Goal: Information Seeking & Learning: Find specific fact

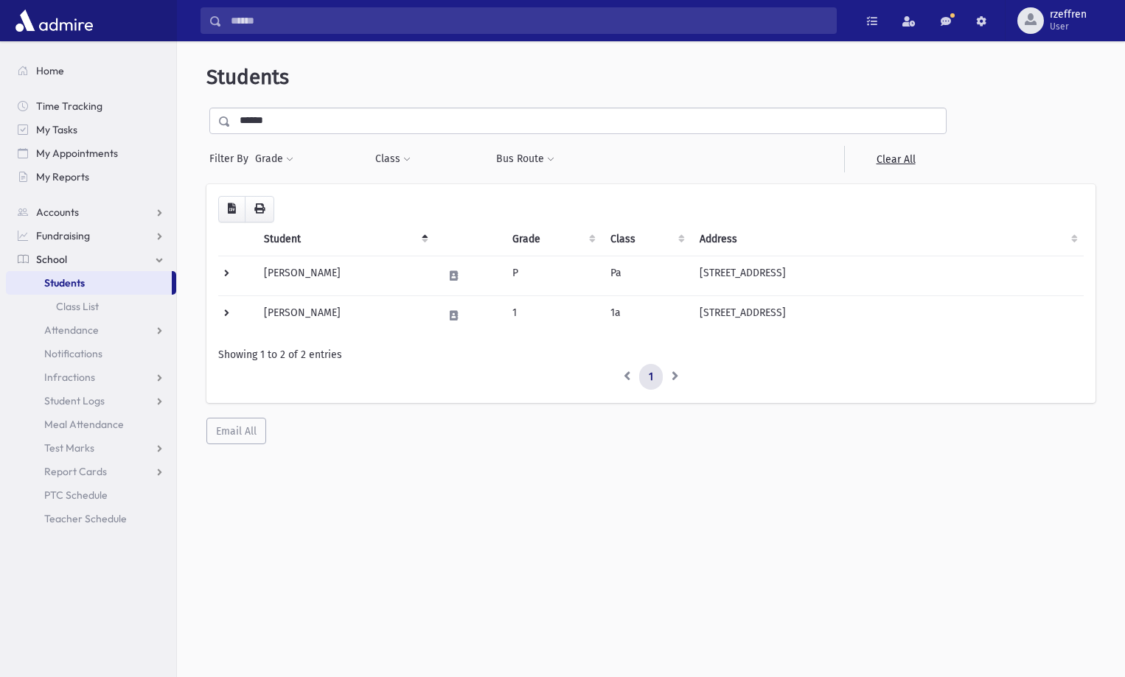
scroll to position [39, 0]
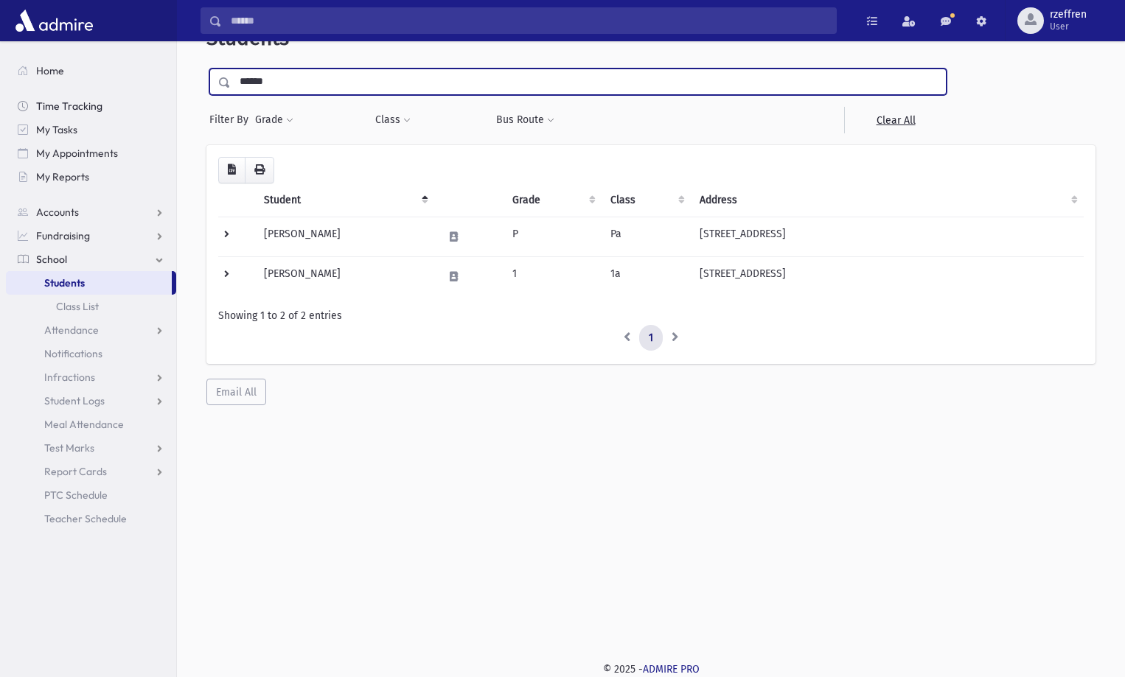
drag, startPoint x: 291, startPoint y: 87, endPoint x: 103, endPoint y: 97, distance: 188.3
click at [103, 98] on div "Search Results All Accounts" at bounding box center [562, 319] width 1125 height 717
type input "*****"
click at [206, 69] on input "submit" at bounding box center [226, 79] width 41 height 20
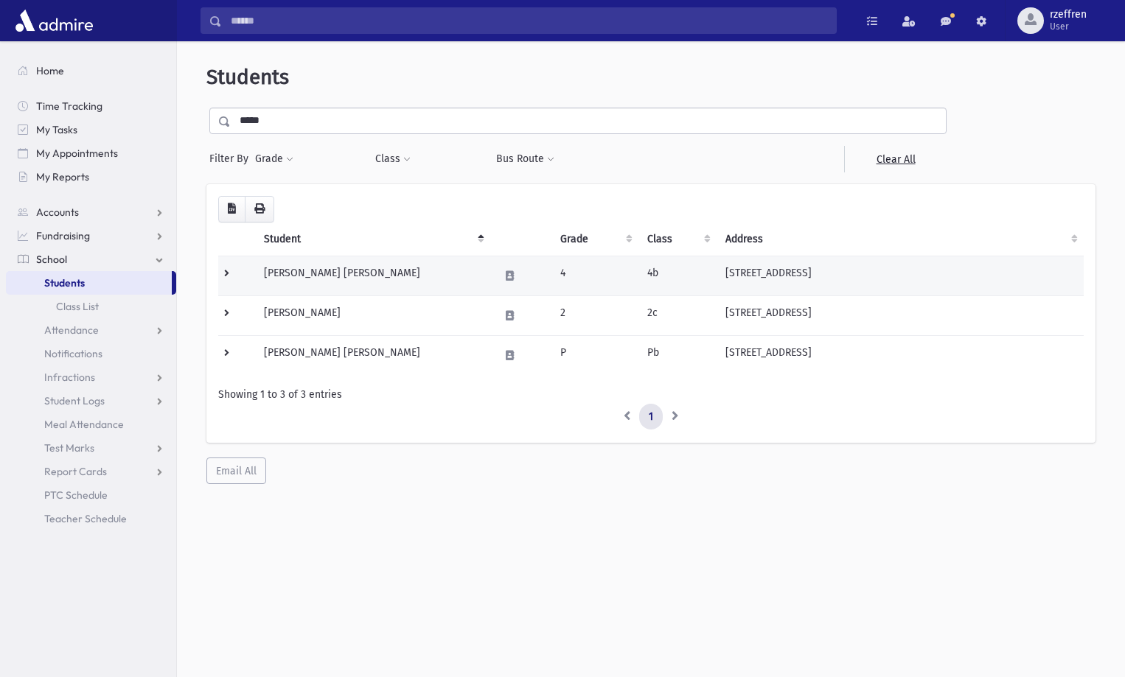
click at [228, 269] on td at bounding box center [236, 276] width 37 height 40
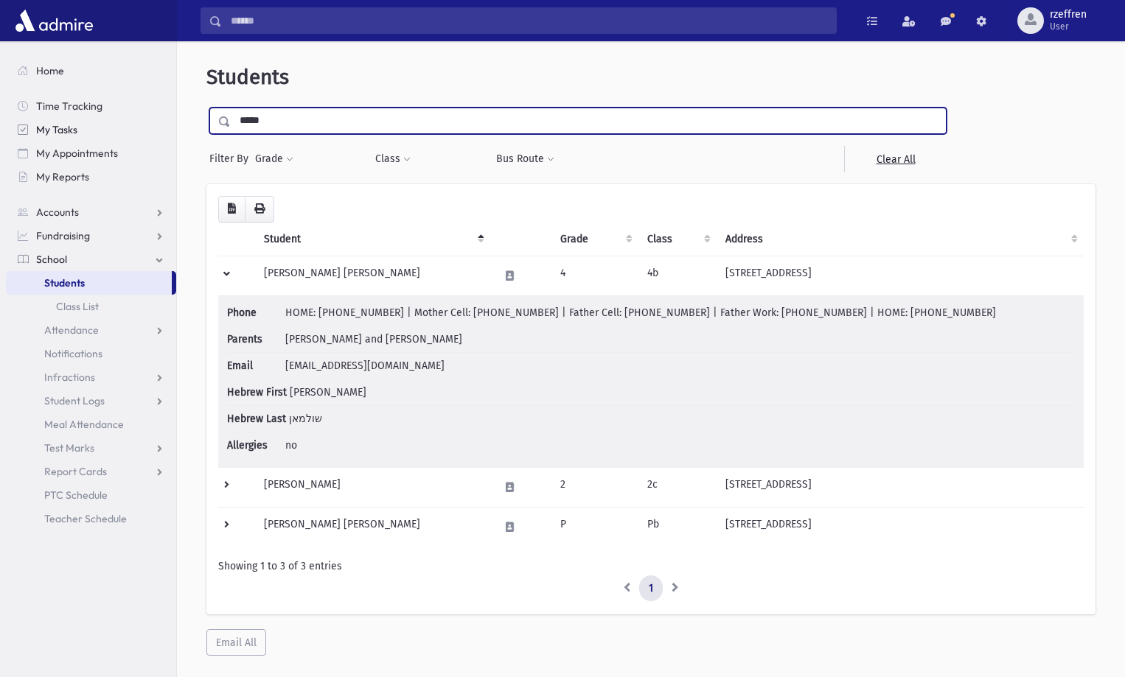
drag, startPoint x: 273, startPoint y: 113, endPoint x: 113, endPoint y: 118, distance: 160.8
click at [113, 118] on div "Search Results All Accounts" at bounding box center [562, 358] width 1125 height 717
type input "********"
click at [206, 108] on input "submit" at bounding box center [226, 118] width 41 height 20
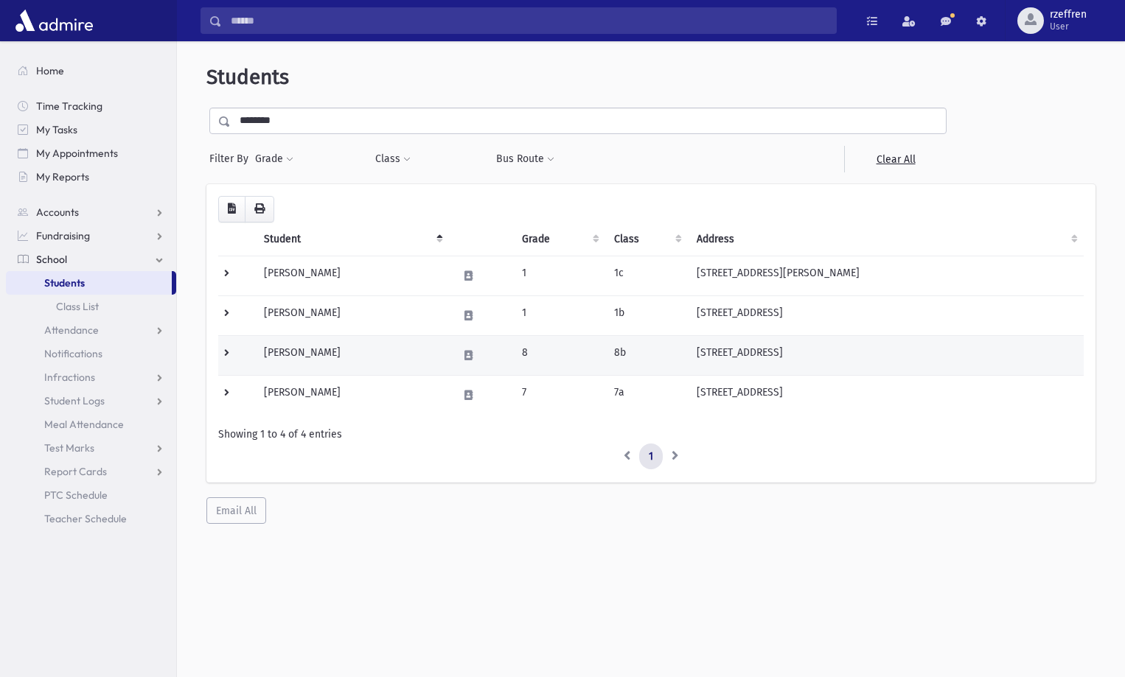
click at [412, 346] on td "[PERSON_NAME]" at bounding box center [352, 355] width 194 height 40
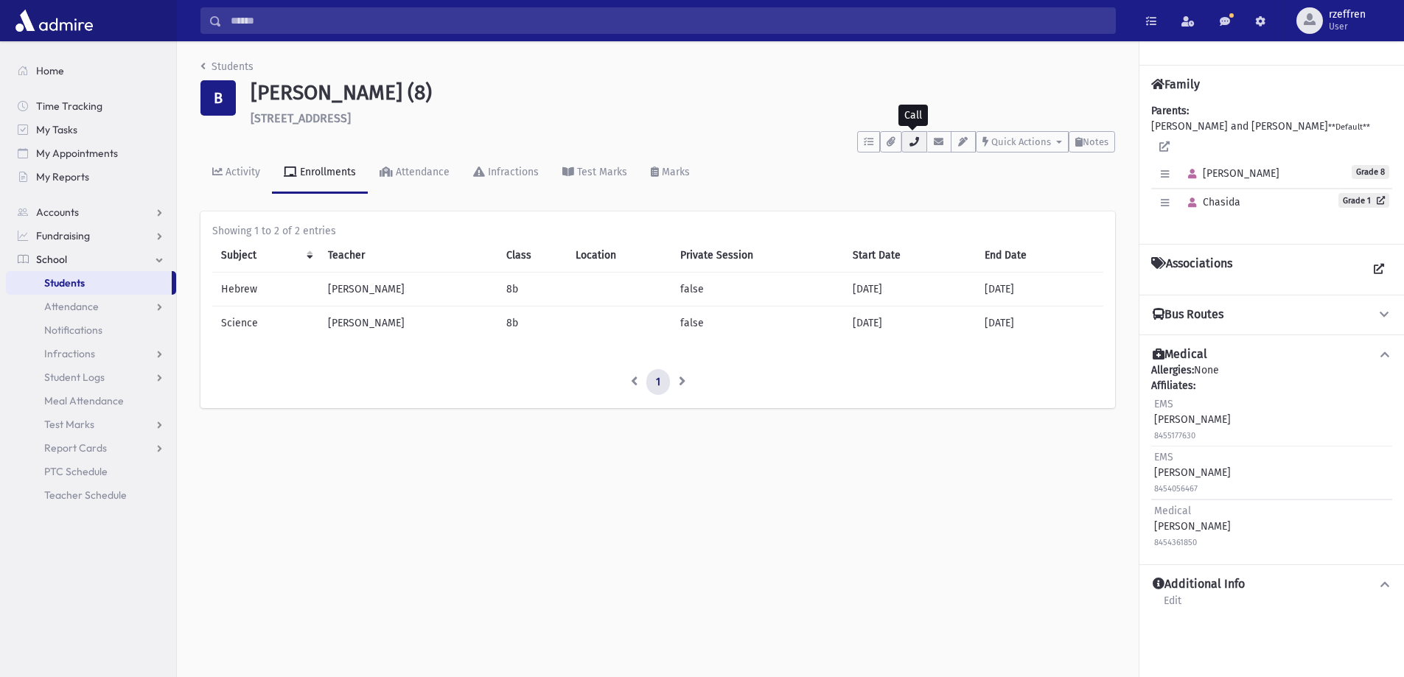
click at [907, 135] on button "button" at bounding box center [914, 141] width 25 height 21
click at [226, 62] on link "Students" at bounding box center [227, 66] width 53 height 13
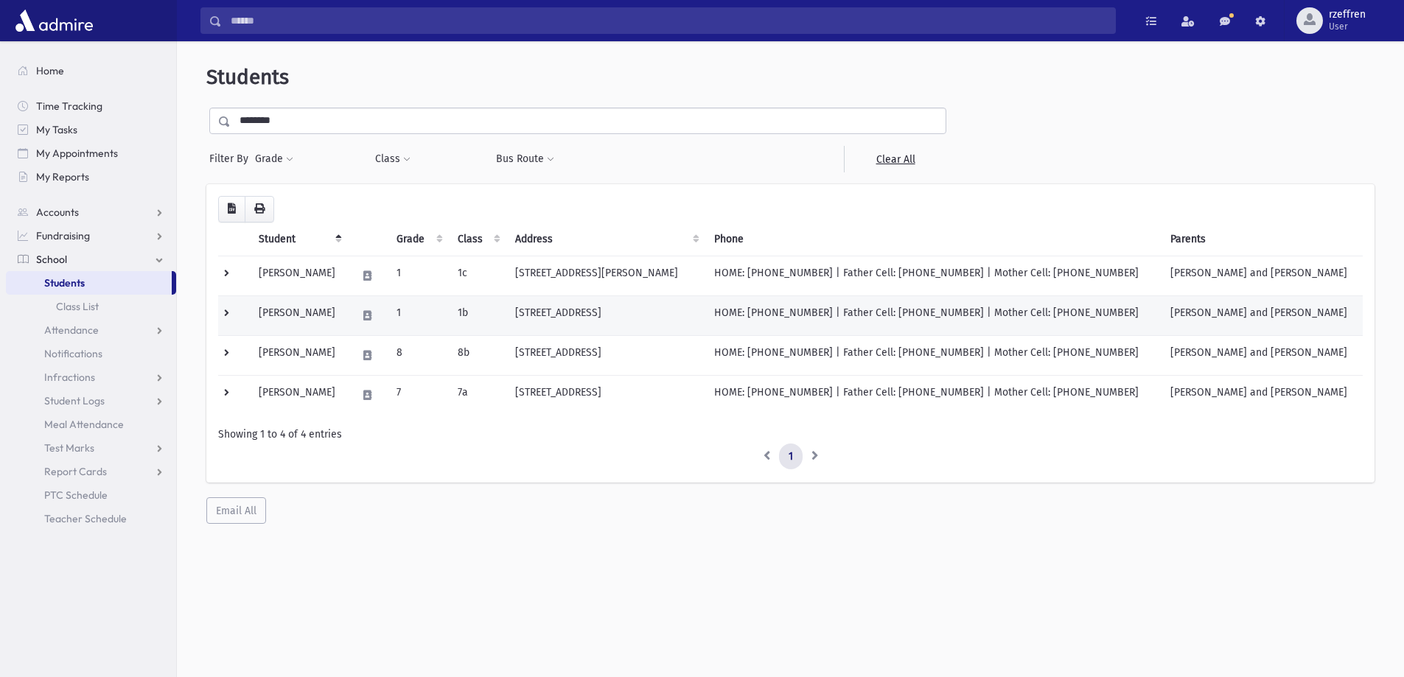
click at [341, 330] on td "Berkowitz, Chasida" at bounding box center [298, 316] width 97 height 40
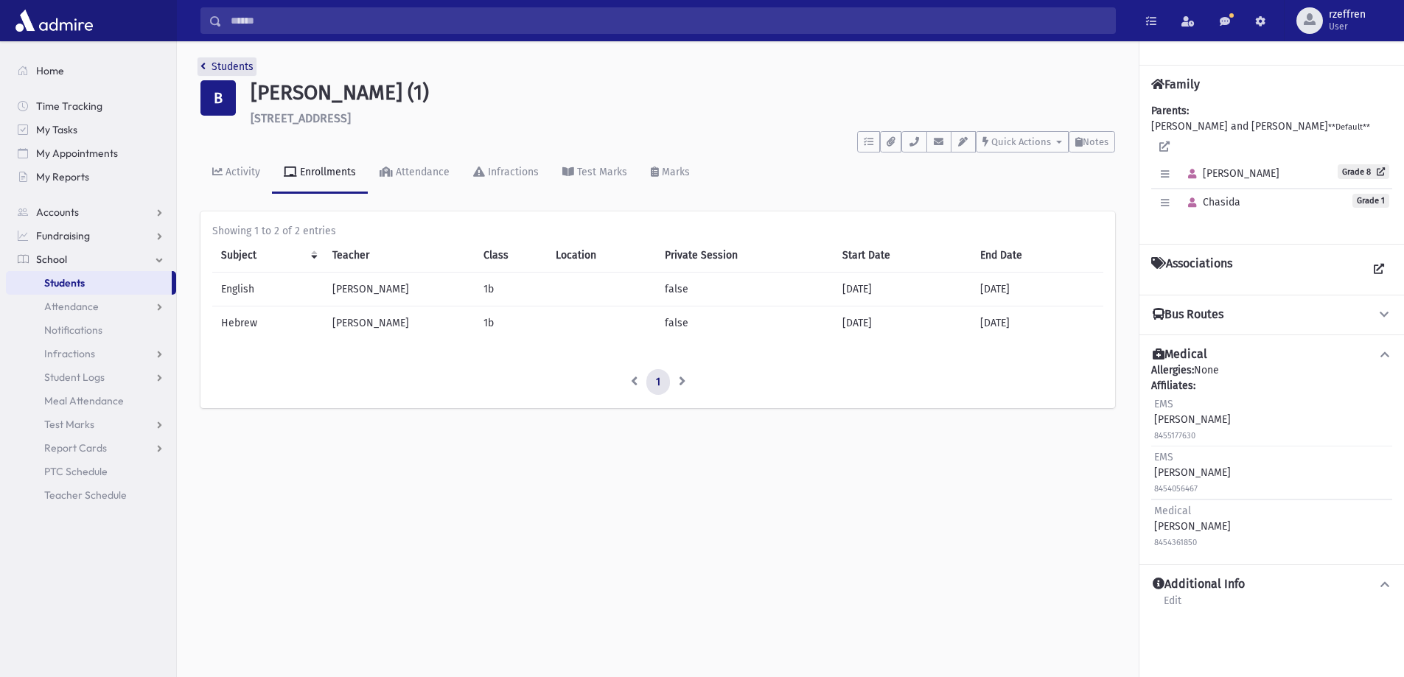
click at [208, 69] on link "Students" at bounding box center [227, 66] width 53 height 13
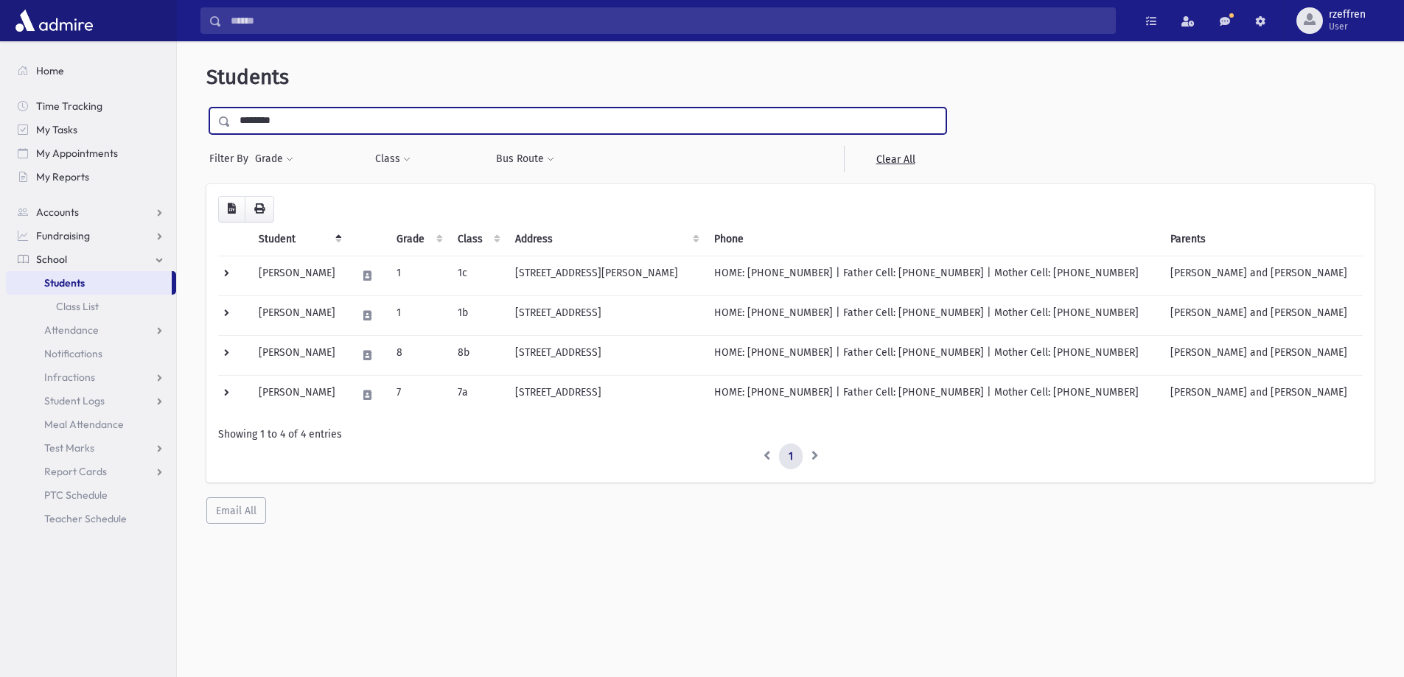
drag, startPoint x: 310, startPoint y: 119, endPoint x: 0, endPoint y: 68, distance: 314.6
click at [5, 77] on div "Search Results All Accounts" at bounding box center [702, 358] width 1404 height 717
type input "**********"
click at [206, 108] on input "submit" at bounding box center [226, 118] width 41 height 20
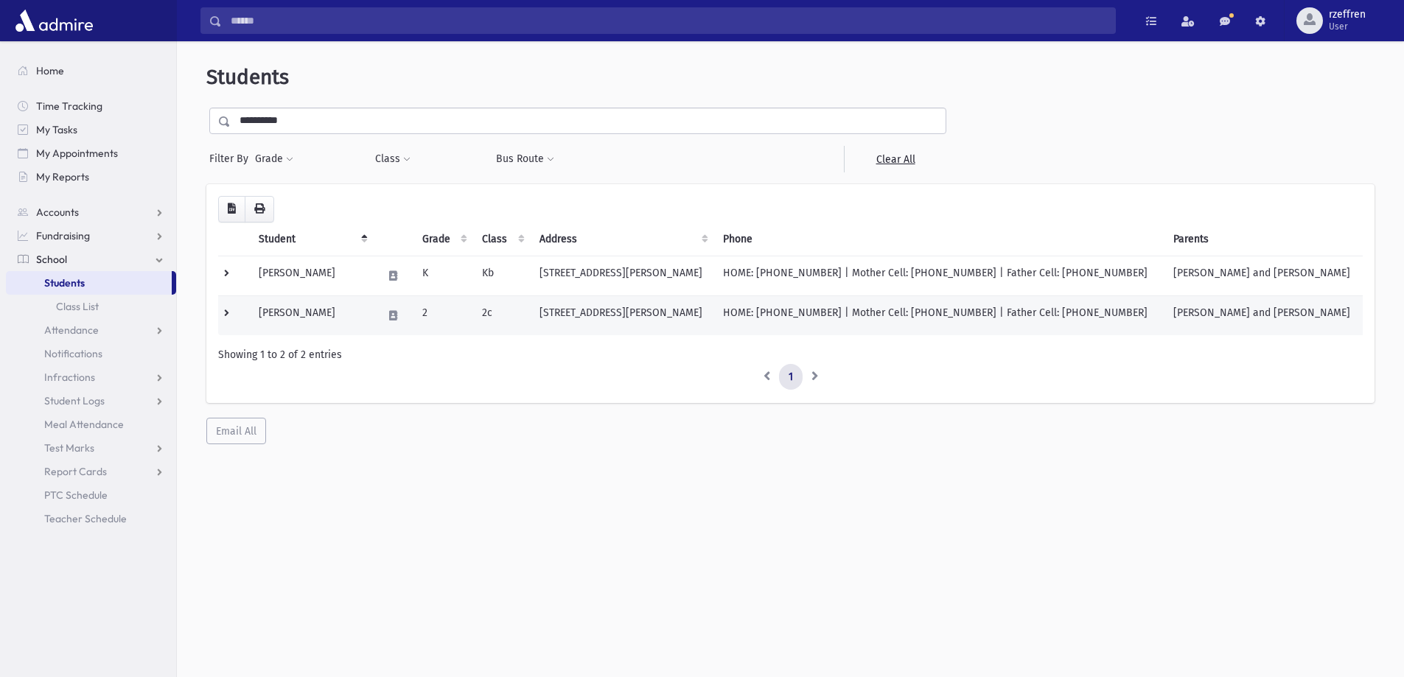
click at [362, 332] on td "Goldberger, Sima Rochel" at bounding box center [312, 316] width 124 height 40
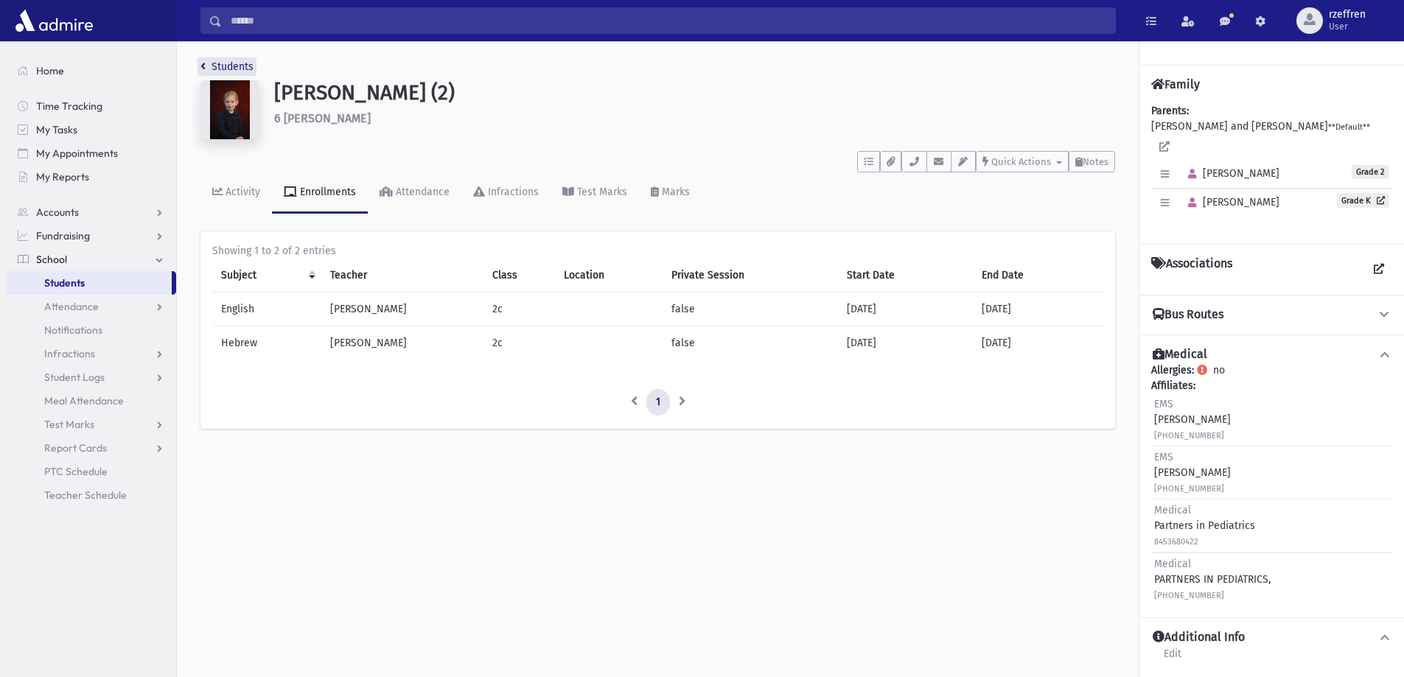
click at [219, 72] on link "Students" at bounding box center [227, 66] width 53 height 13
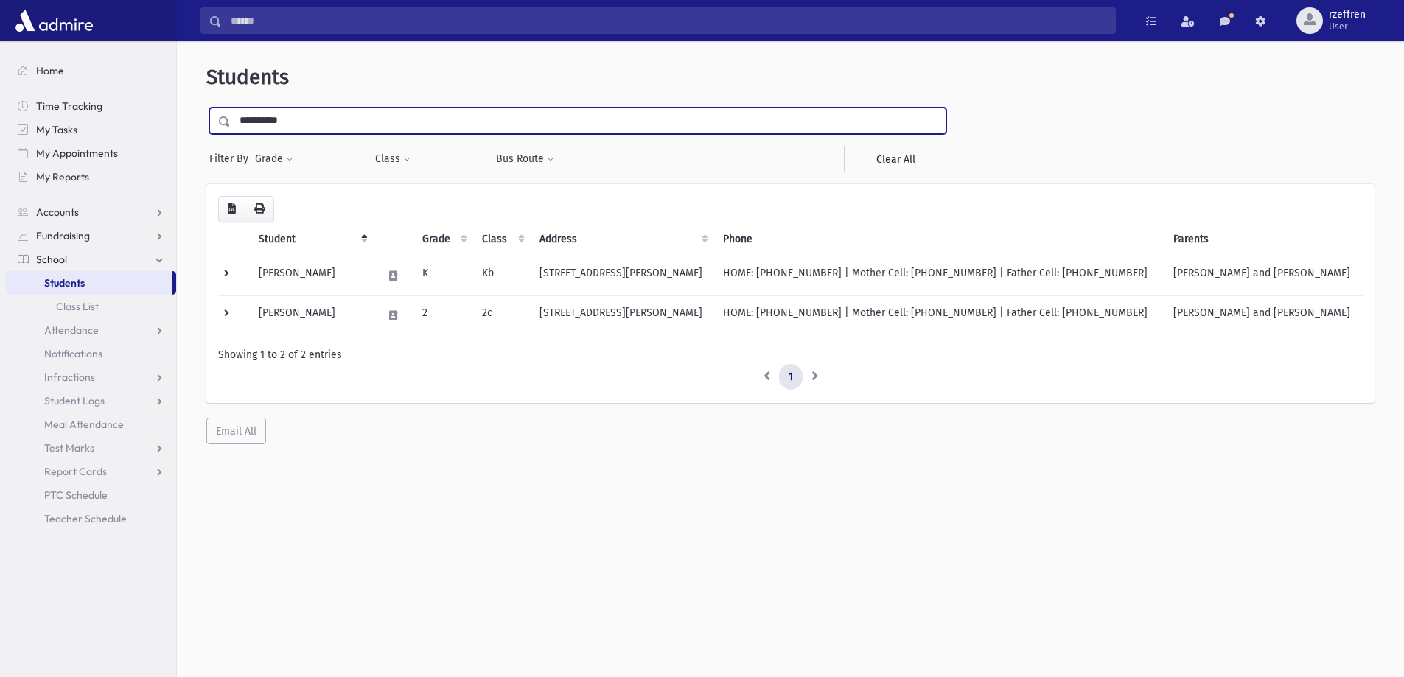
drag, startPoint x: 304, startPoint y: 114, endPoint x: 154, endPoint y: 88, distance: 152.7
click at [154, 88] on div "Search Results All Accounts" at bounding box center [702, 358] width 1404 height 717
type input "********"
click at [206, 108] on input "submit" at bounding box center [226, 118] width 41 height 20
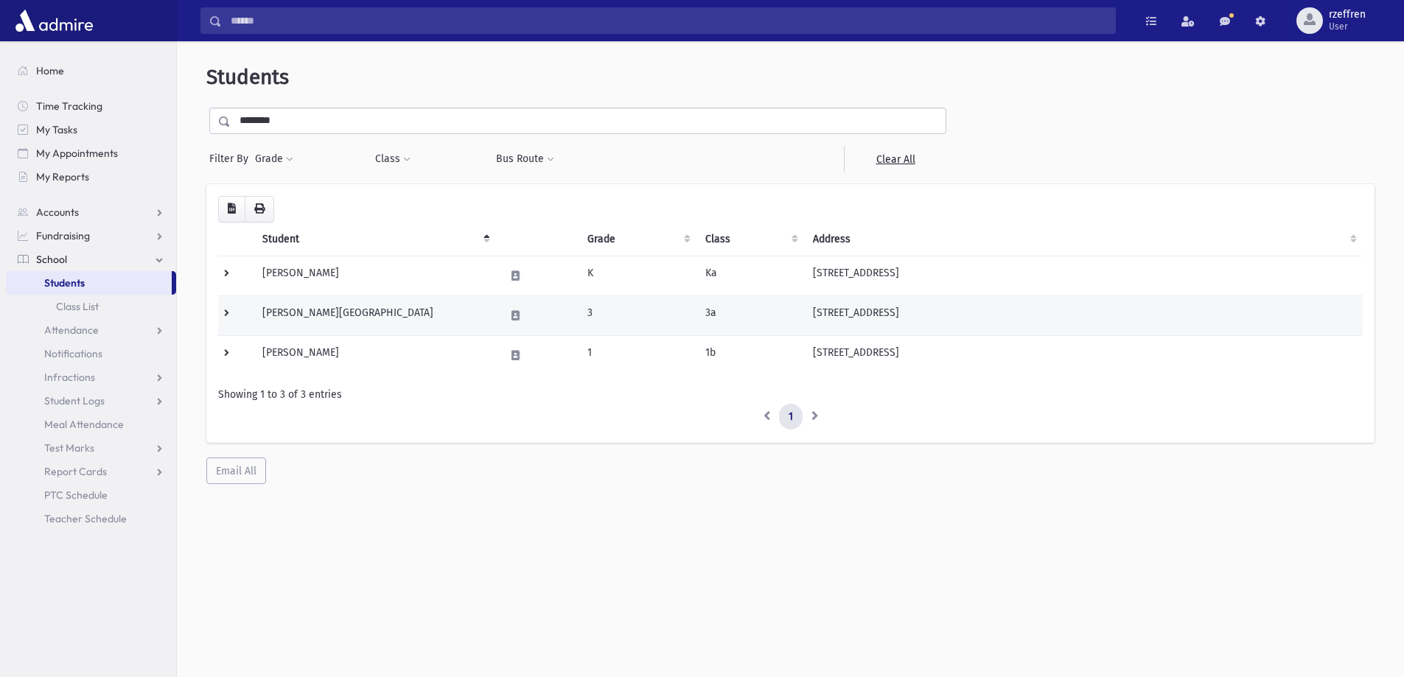
click at [411, 324] on td "[PERSON_NAME][GEOGRAPHIC_DATA]" at bounding box center [375, 316] width 243 height 40
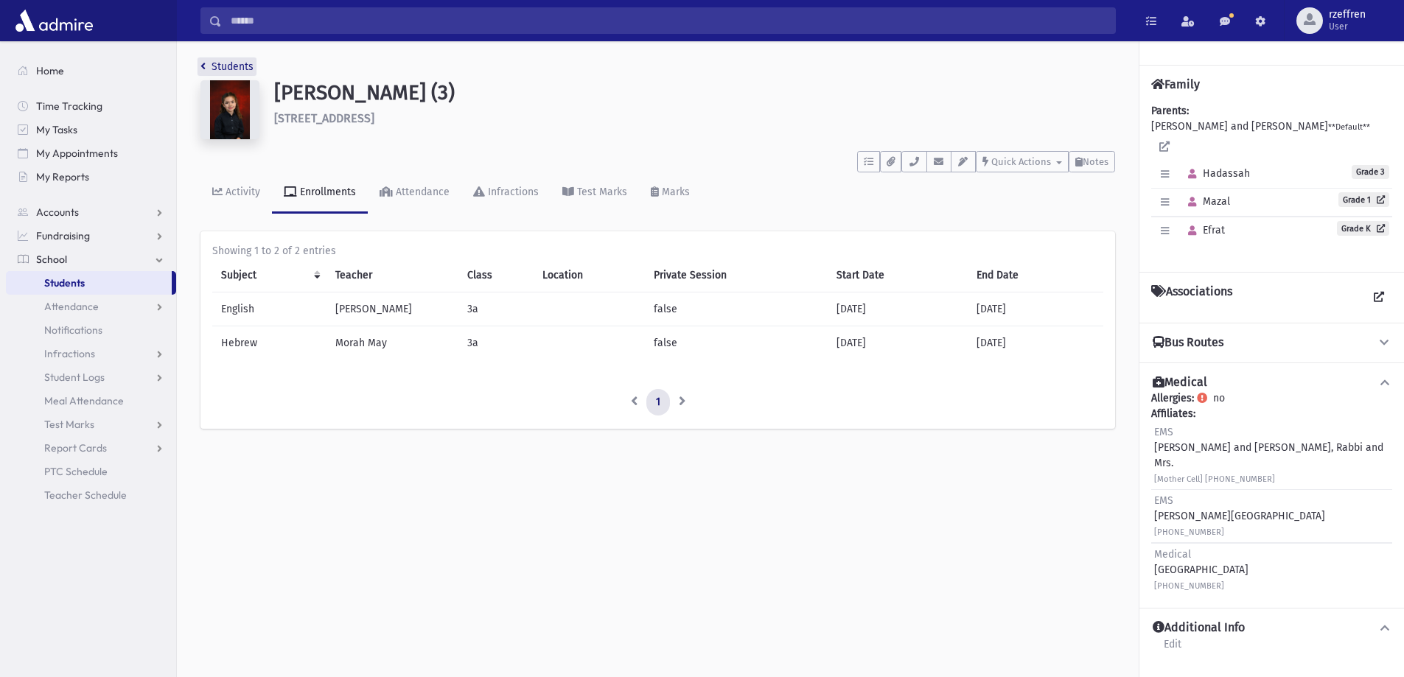
click at [238, 66] on link "Students" at bounding box center [227, 66] width 53 height 13
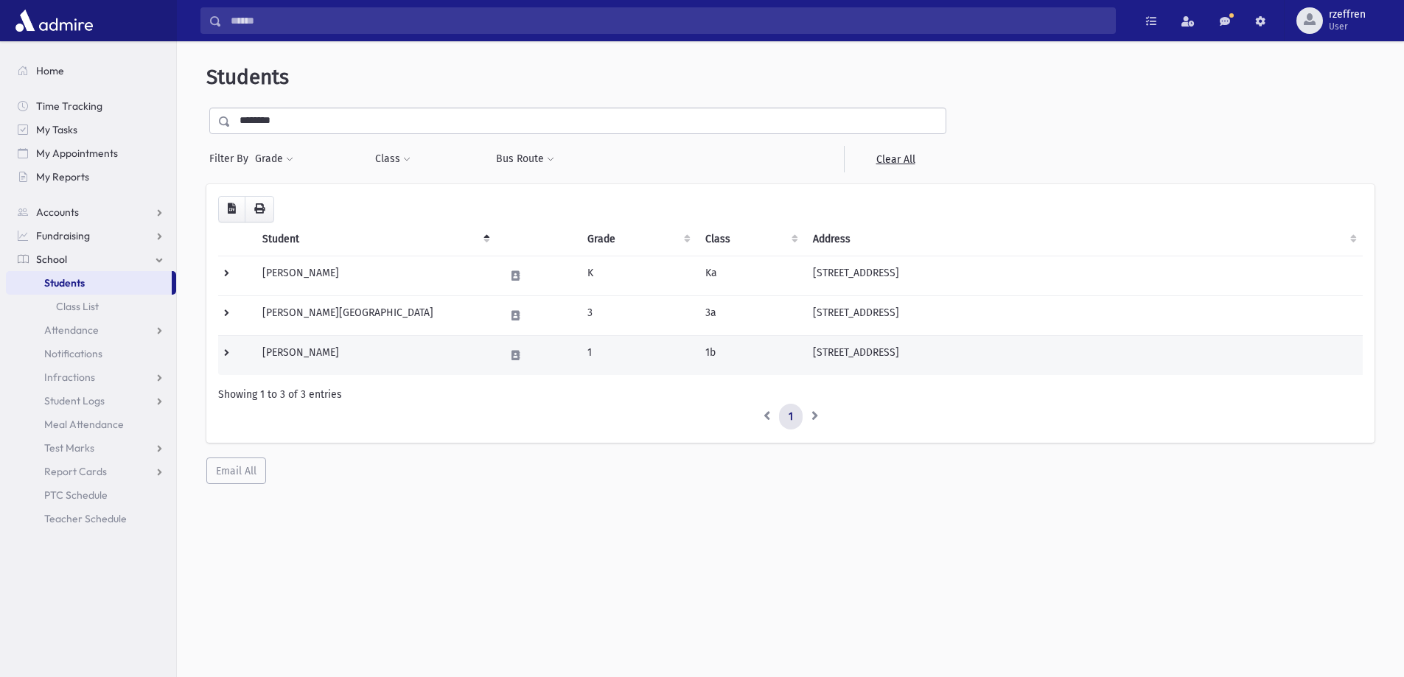
click at [369, 361] on td "[PERSON_NAME]" at bounding box center [375, 355] width 243 height 40
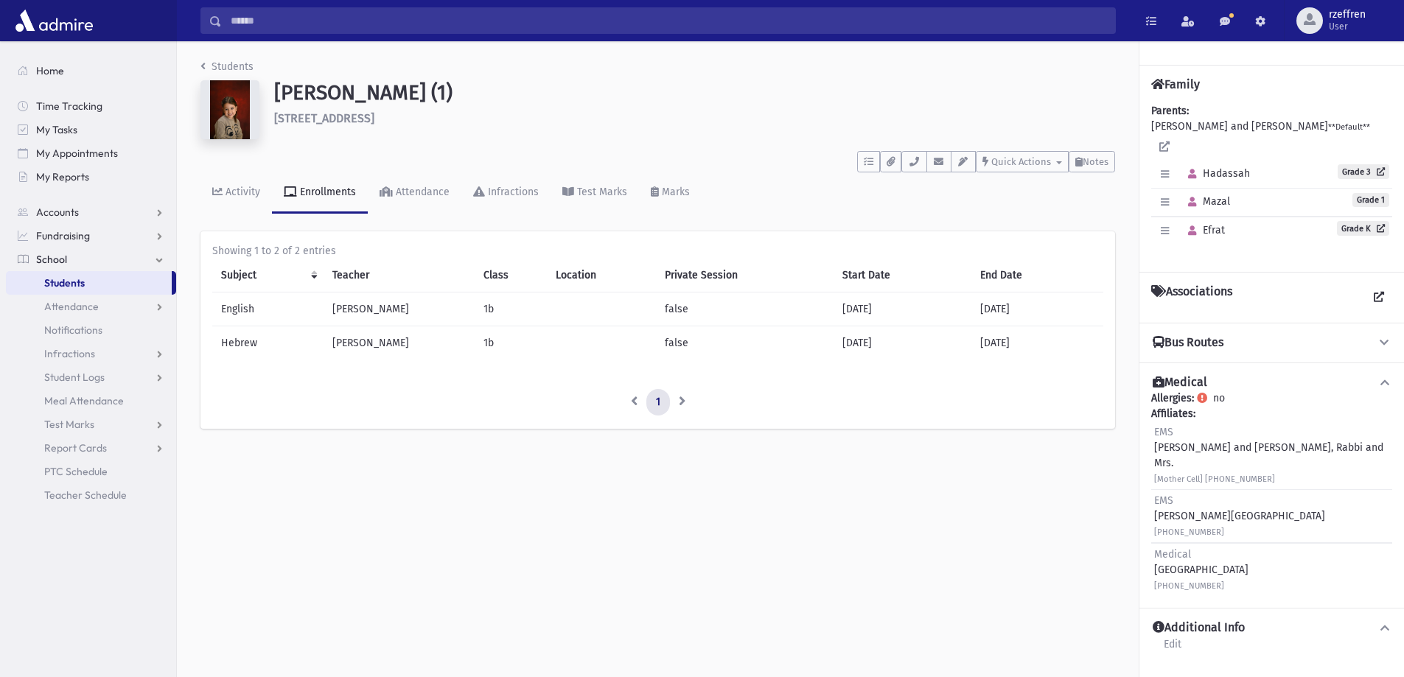
click at [231, 57] on div "Students Gavrilov, Mazal (1) 8 Rosegarden Way Unit 201 Monsey **** To Do's No o…" at bounding box center [658, 251] width 962 height 420
click at [231, 67] on link "Students" at bounding box center [227, 66] width 53 height 13
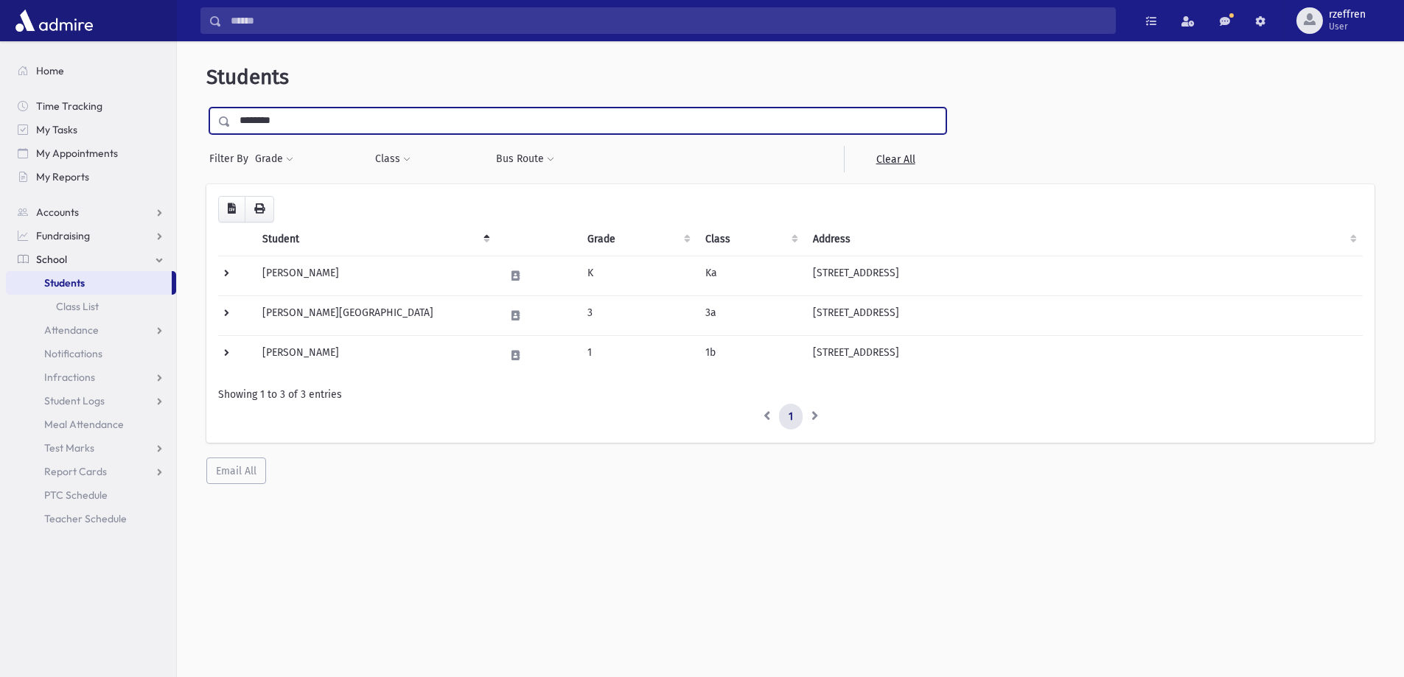
drag, startPoint x: 173, startPoint y: 100, endPoint x: 0, endPoint y: 6, distance: 196.9
click at [0, 6] on div "Search Results All Accounts" at bounding box center [702, 358] width 1404 height 717
type input "*****"
click at [206, 108] on input "submit" at bounding box center [226, 118] width 41 height 20
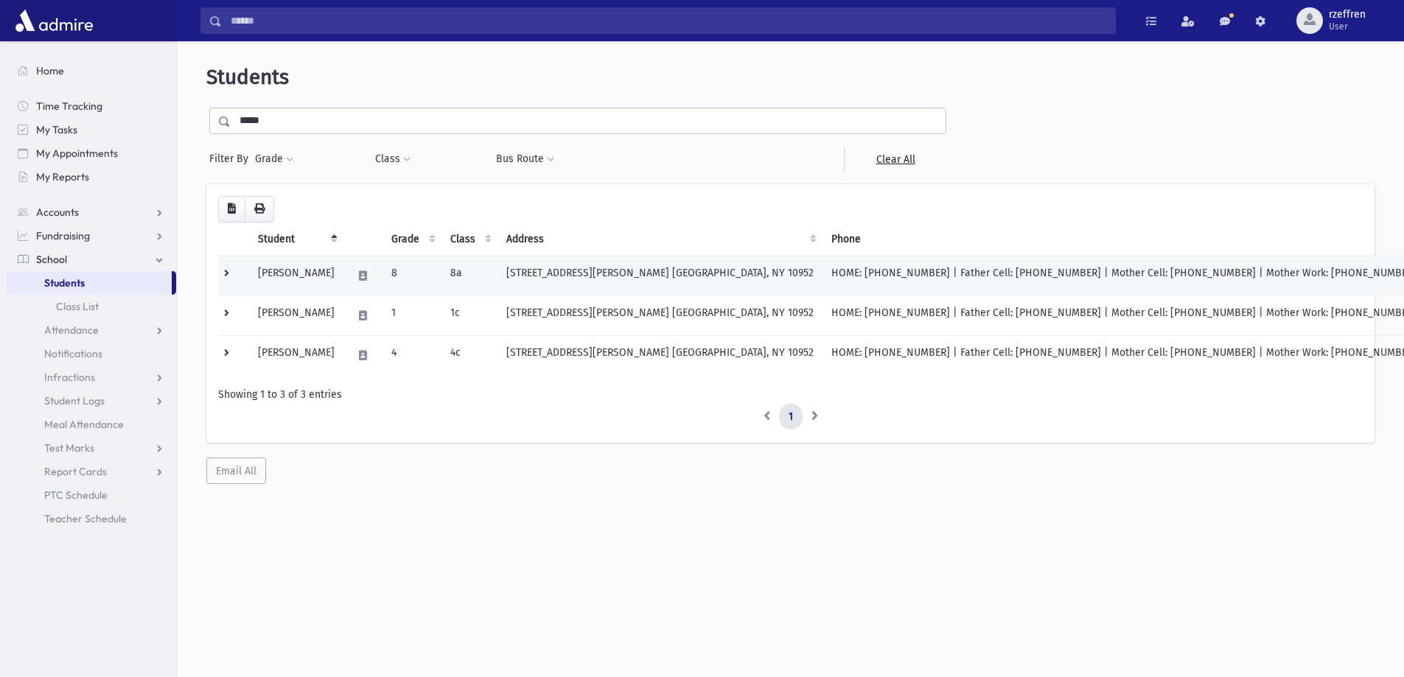
click at [419, 275] on td "8" at bounding box center [412, 276] width 59 height 40
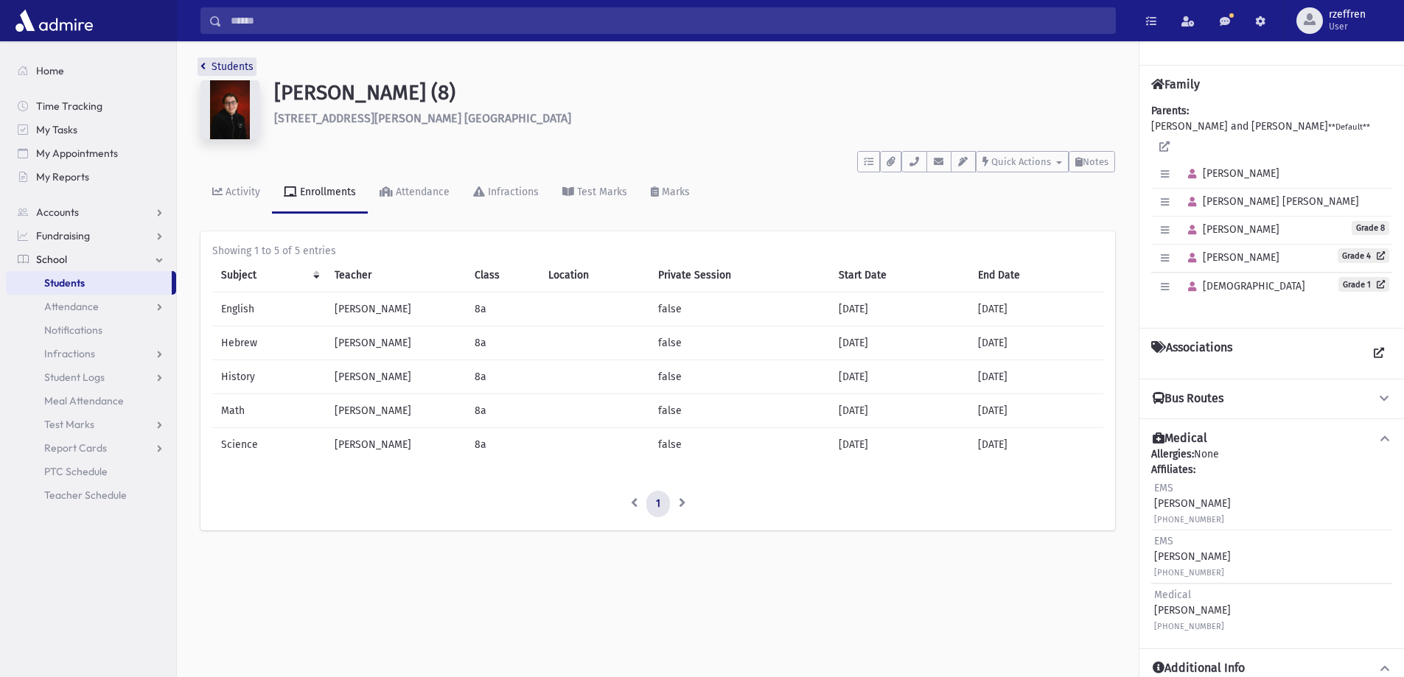
click at [251, 69] on link "Students" at bounding box center [227, 66] width 53 height 13
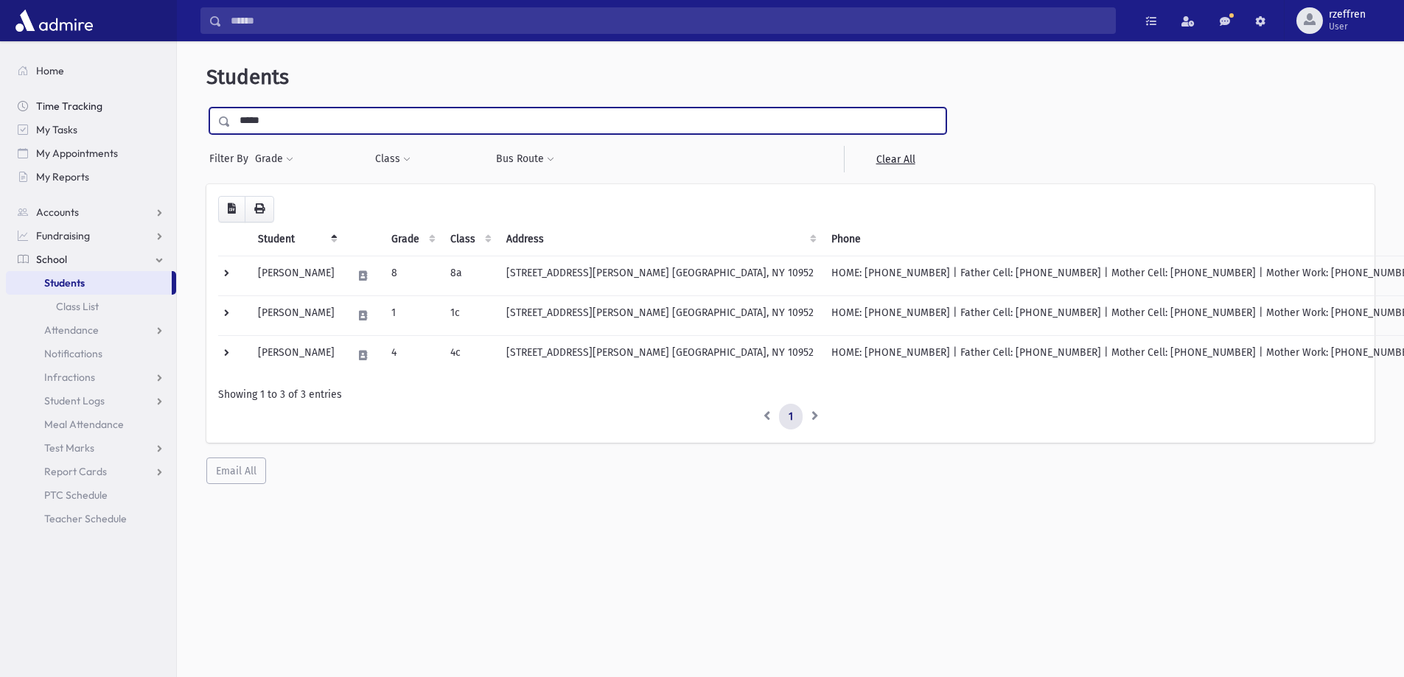
drag, startPoint x: 305, startPoint y: 121, endPoint x: 106, endPoint y: 116, distance: 199.1
click at [106, 117] on div "Search Results All Accounts" at bounding box center [702, 358] width 1404 height 717
type input "*******"
click at [206, 108] on input "submit" at bounding box center [226, 118] width 41 height 20
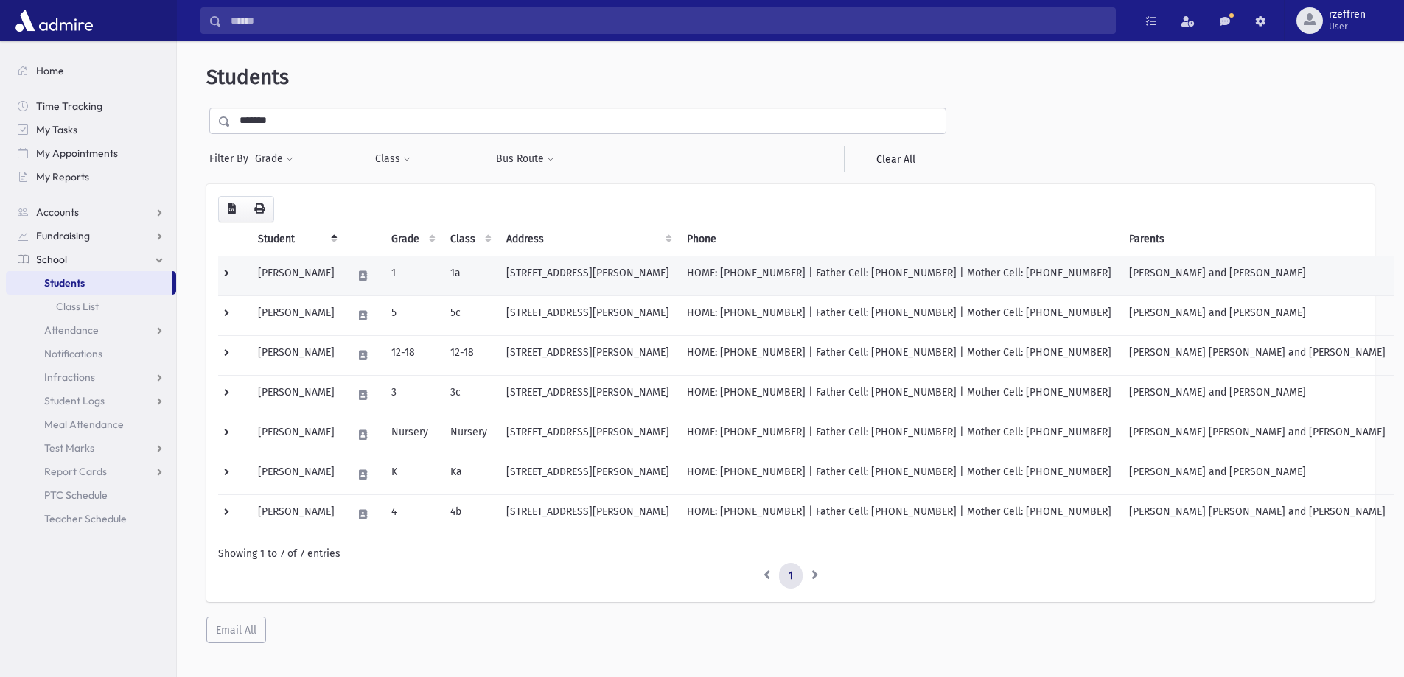
click at [242, 282] on td at bounding box center [233, 276] width 31 height 40
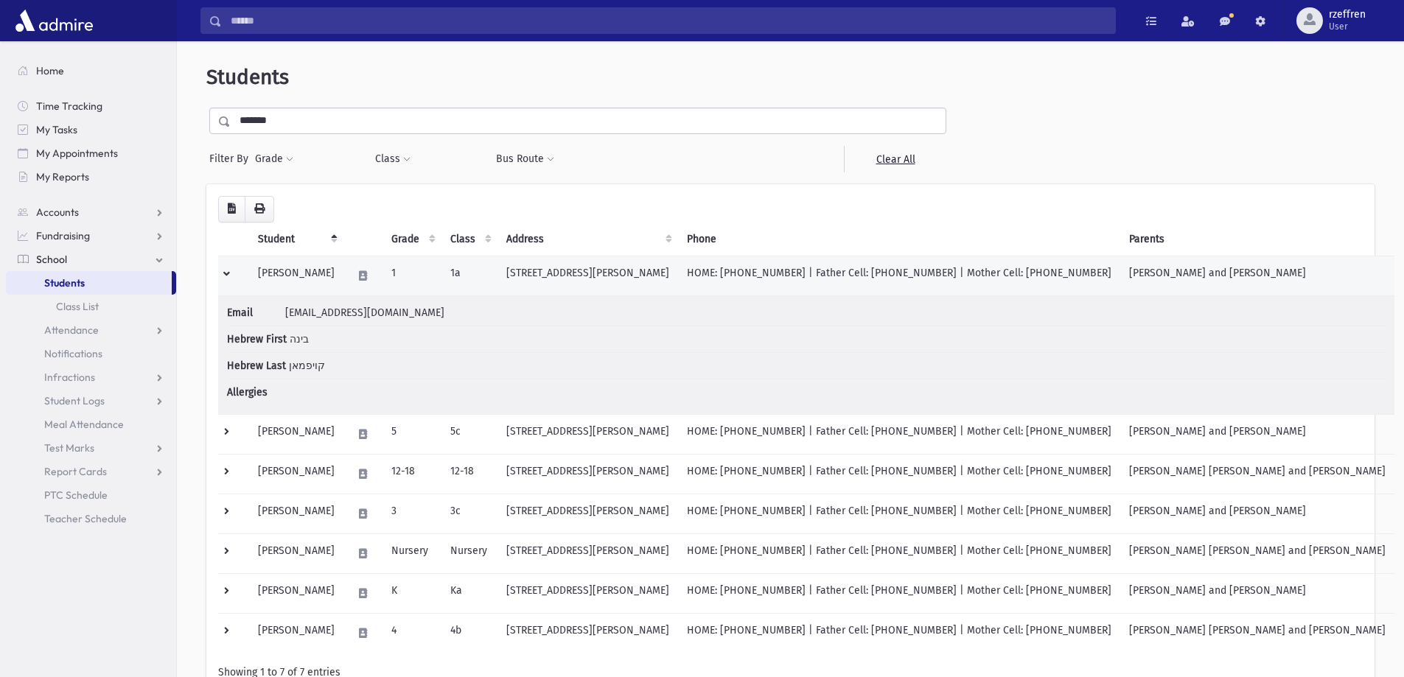
click at [344, 265] on td "Kaufman, Bina" at bounding box center [296, 276] width 94 height 40
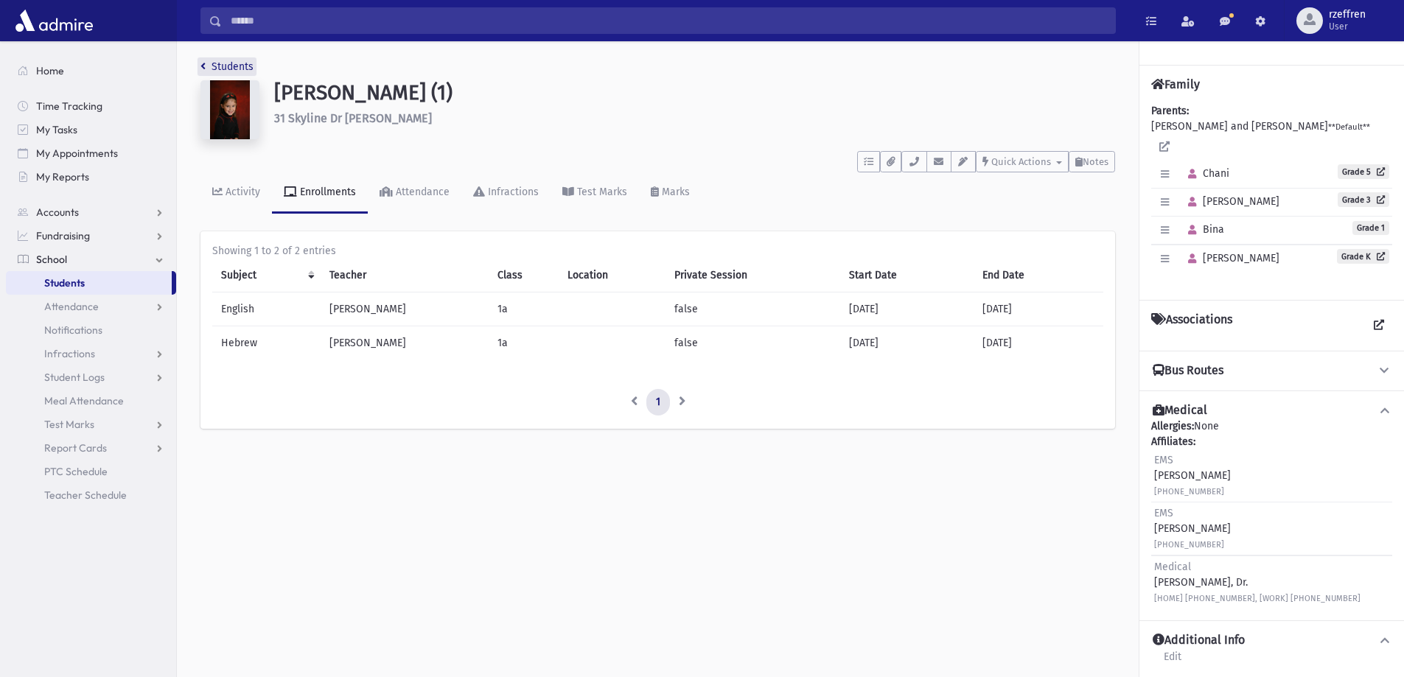
click at [216, 61] on link "Students" at bounding box center [227, 66] width 53 height 13
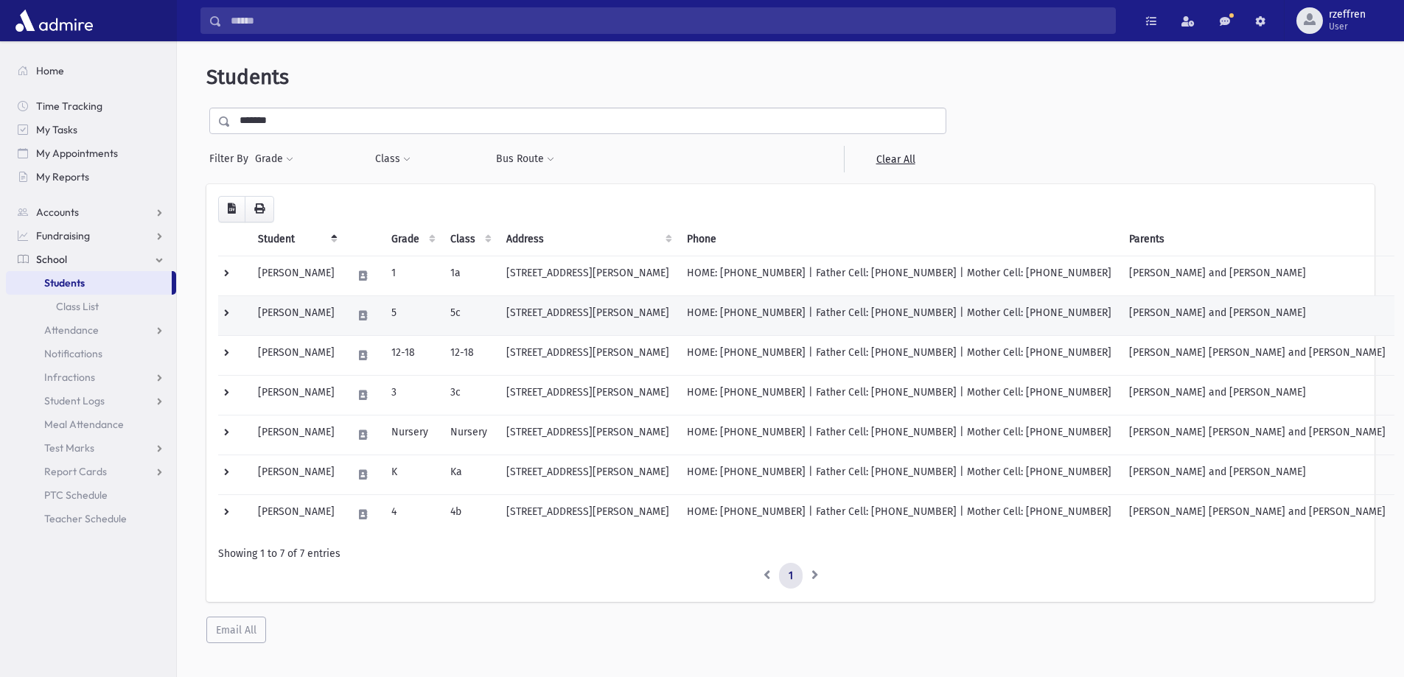
click at [344, 321] on td "[PERSON_NAME]" at bounding box center [296, 316] width 94 height 40
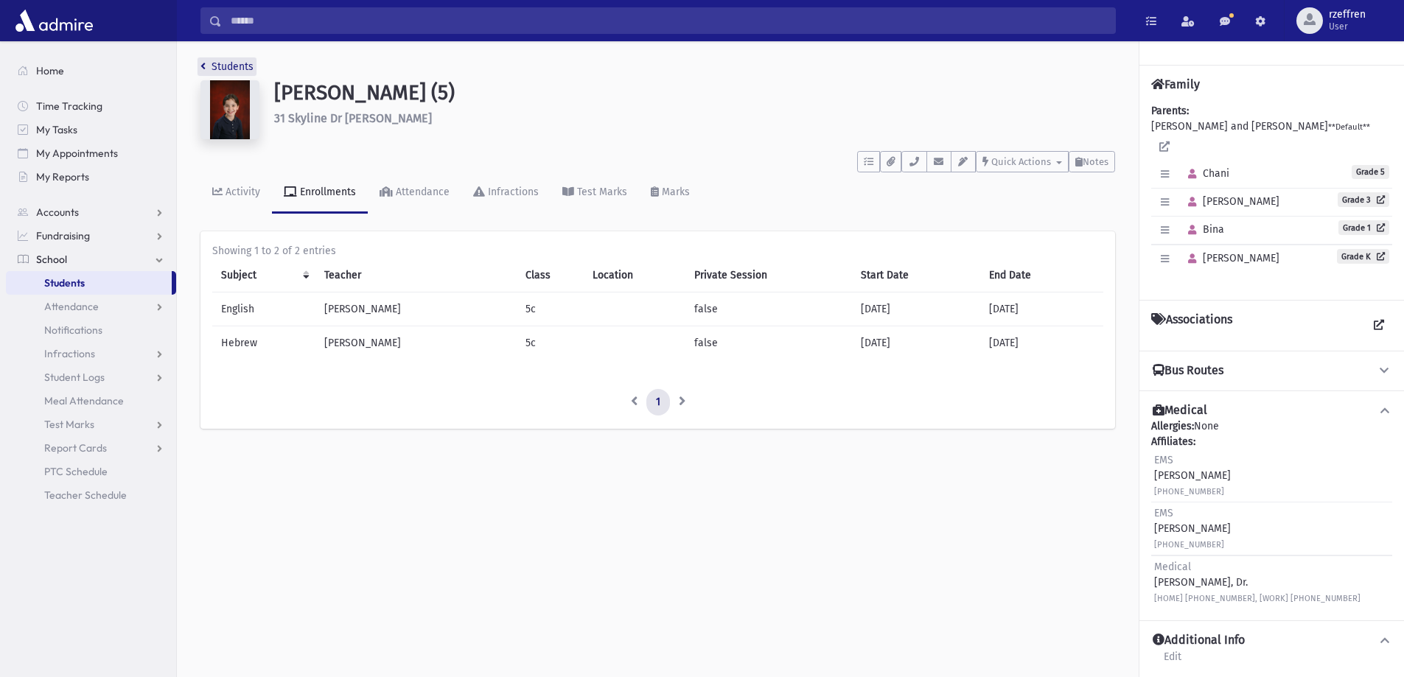
click at [209, 70] on link "Students" at bounding box center [227, 66] width 53 height 13
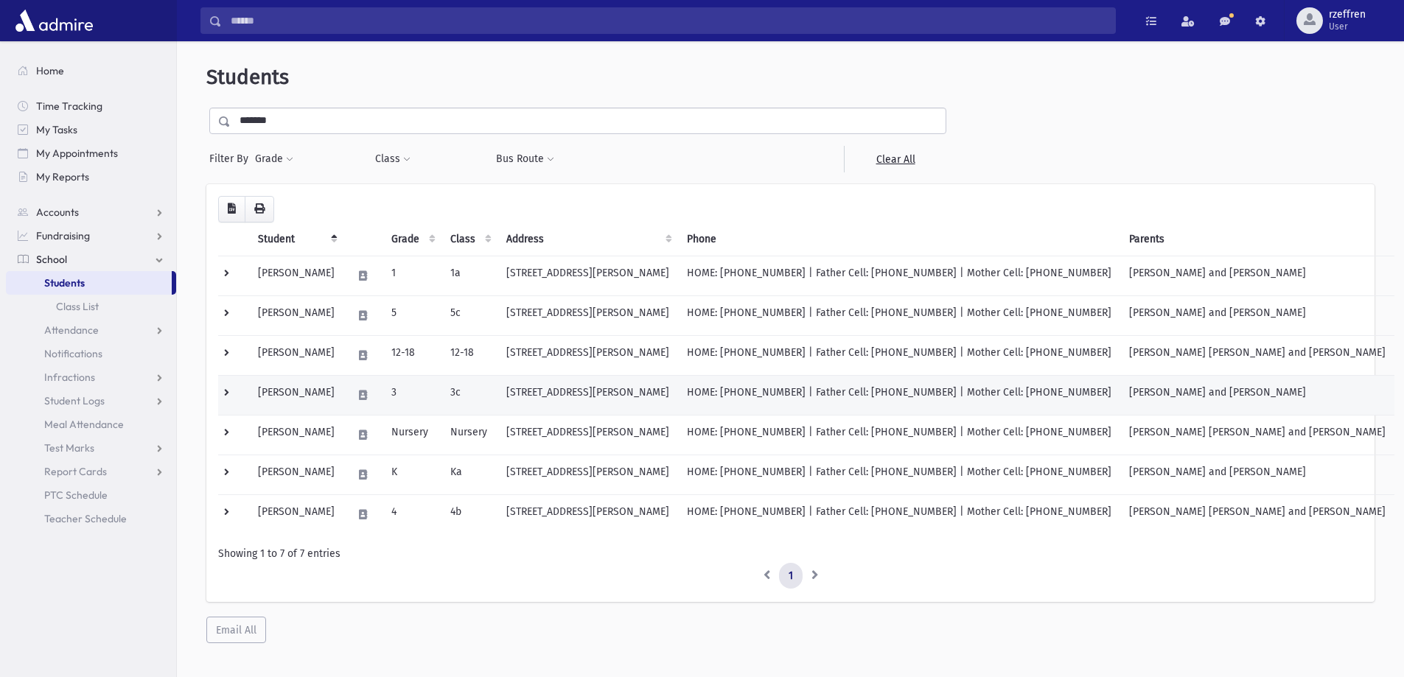
click at [344, 408] on td "[PERSON_NAME]" at bounding box center [296, 395] width 94 height 40
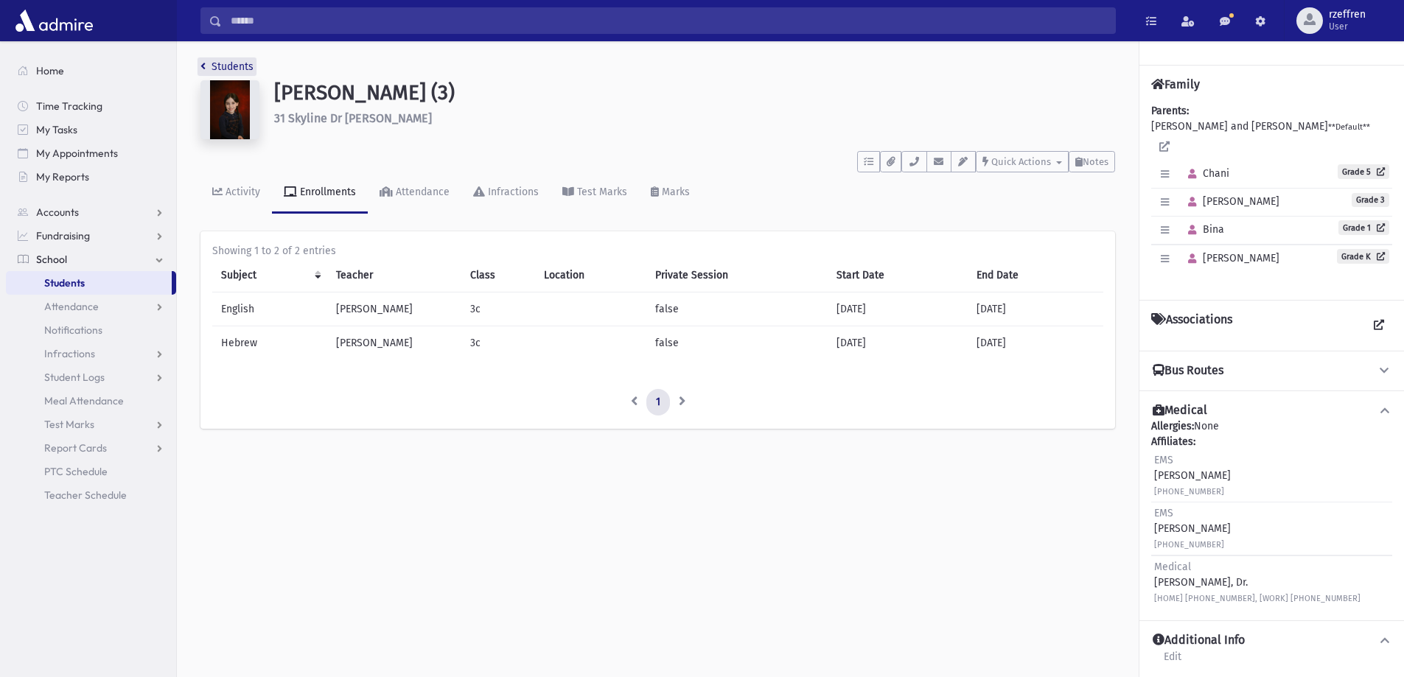
click at [231, 64] on link "Students" at bounding box center [227, 66] width 53 height 13
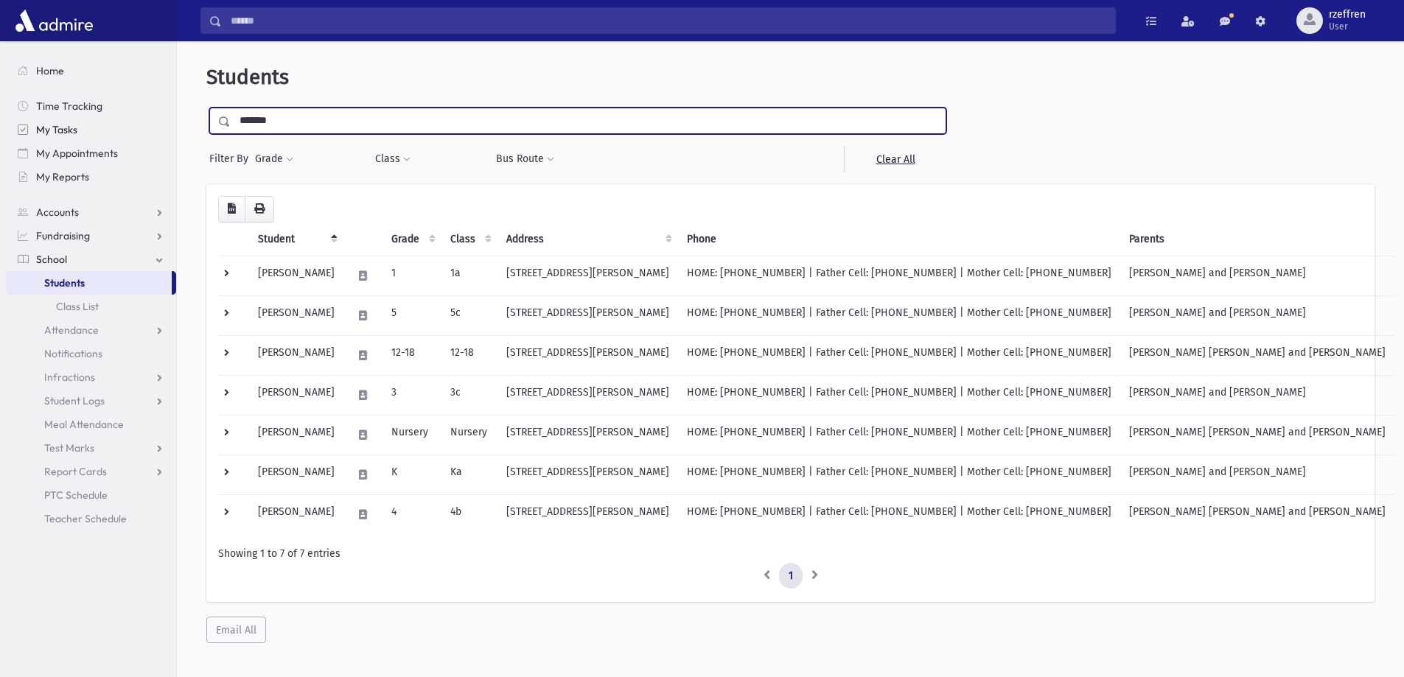
drag, startPoint x: 298, startPoint y: 122, endPoint x: 154, endPoint y: 130, distance: 144.0
click at [154, 130] on div "Search Results All Accounts" at bounding box center [702, 358] width 1404 height 717
drag, startPoint x: 328, startPoint y: 127, endPoint x: 0, endPoint y: 30, distance: 342.0
click at [0, 30] on div "Search Results All Accounts" at bounding box center [702, 358] width 1404 height 717
type input "****"
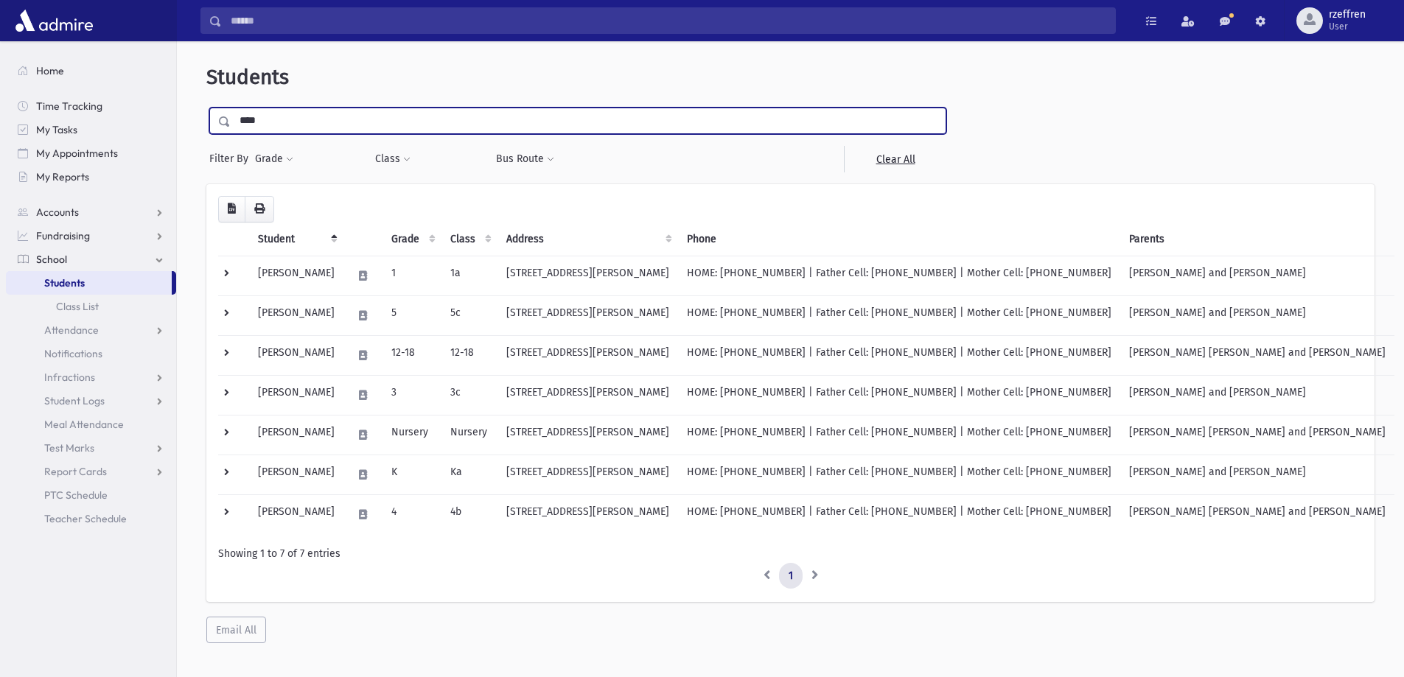
click at [206, 108] on input "submit" at bounding box center [226, 118] width 41 height 20
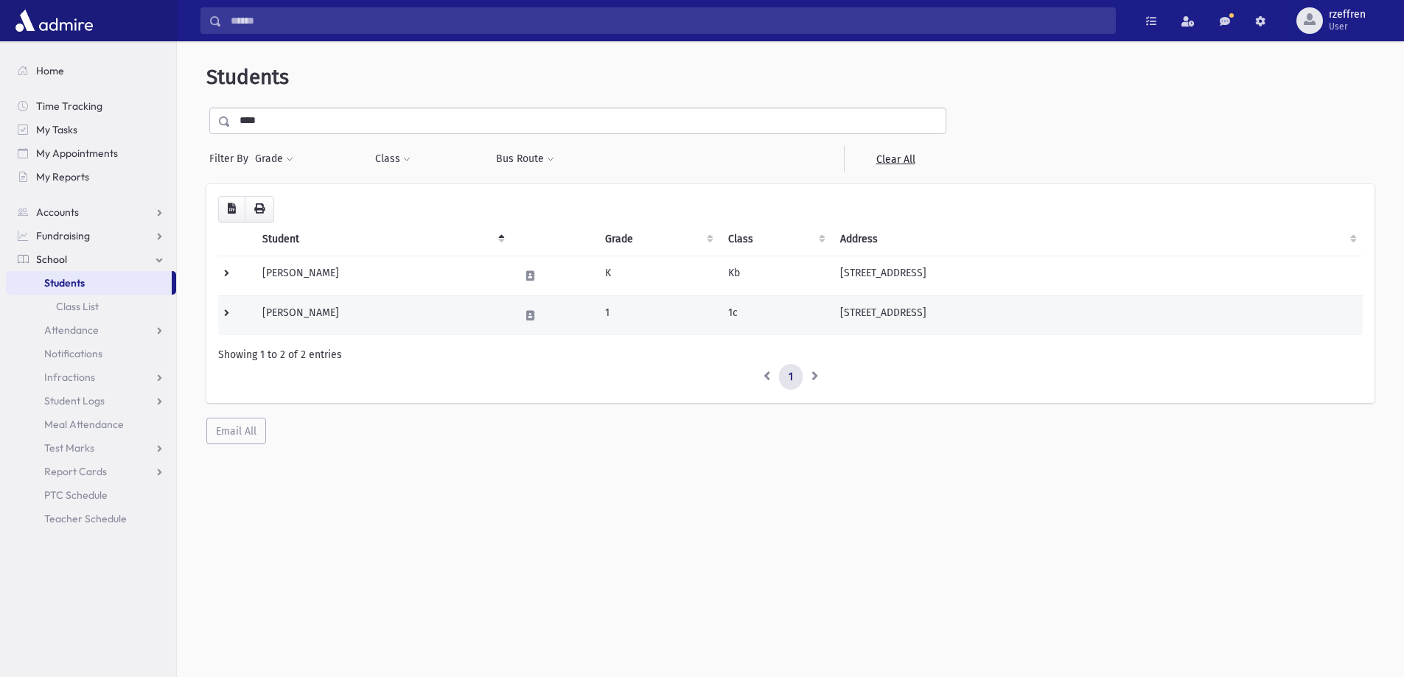
click at [423, 327] on td "Lamm, Miriam Leah" at bounding box center [382, 316] width 257 height 40
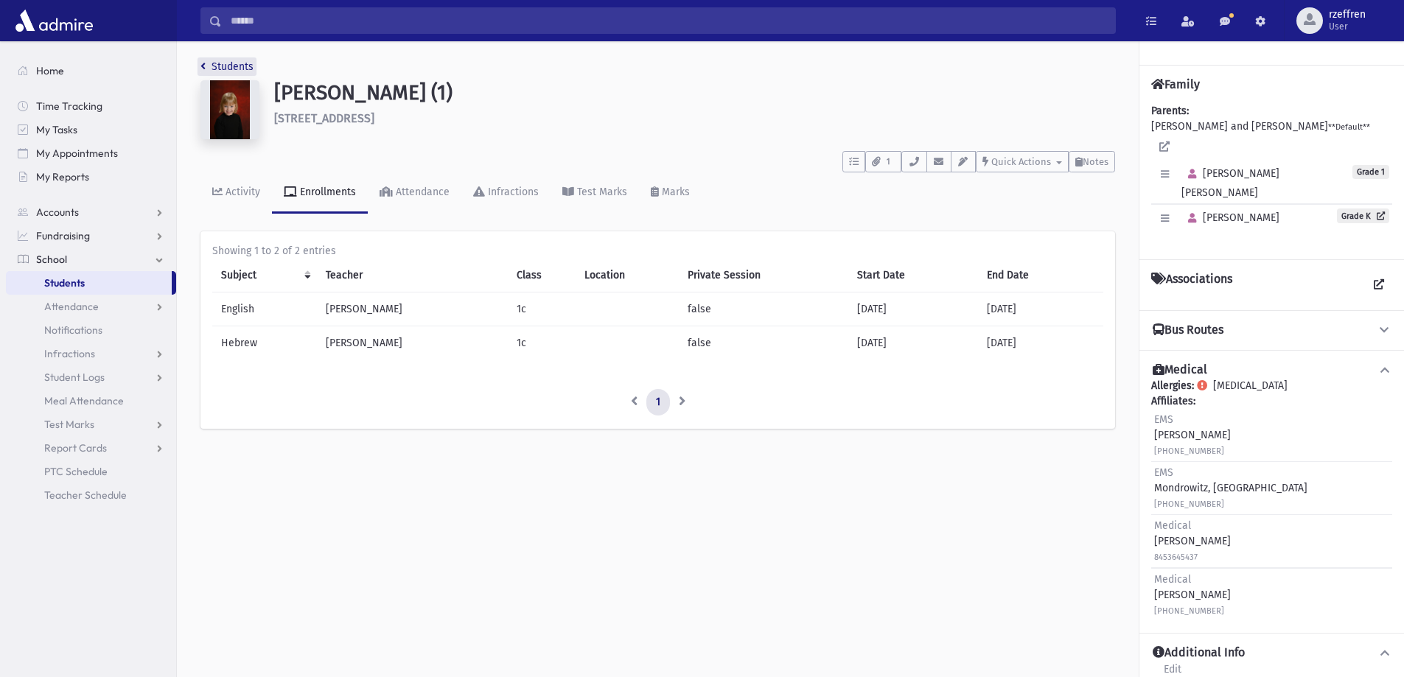
click at [244, 69] on link "Students" at bounding box center [227, 66] width 53 height 13
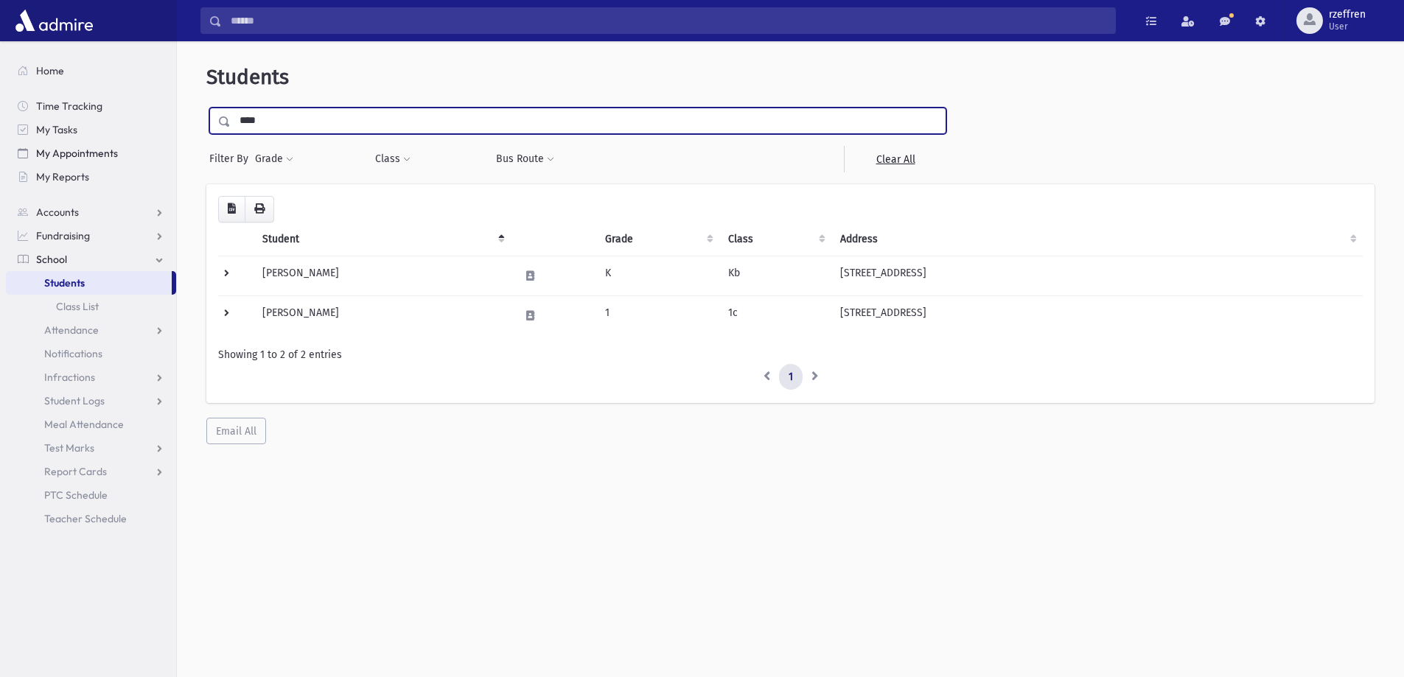
drag, startPoint x: 321, startPoint y: 122, endPoint x: 131, endPoint y: 144, distance: 190.7
click at [131, 144] on div "Search Results All Accounts" at bounding box center [702, 358] width 1404 height 717
type input "****"
click at [206, 108] on input "submit" at bounding box center [226, 118] width 41 height 20
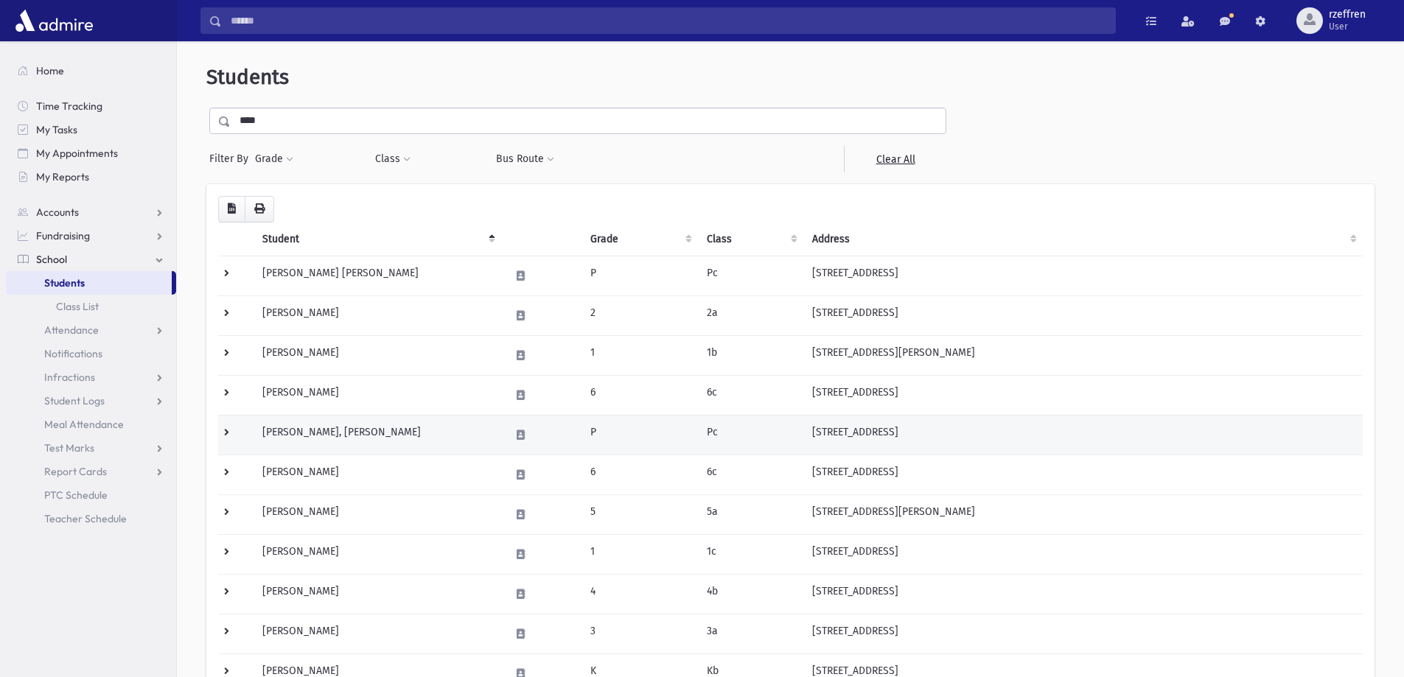
click at [453, 431] on td "Katz, Ettel Henya" at bounding box center [378, 435] width 248 height 40
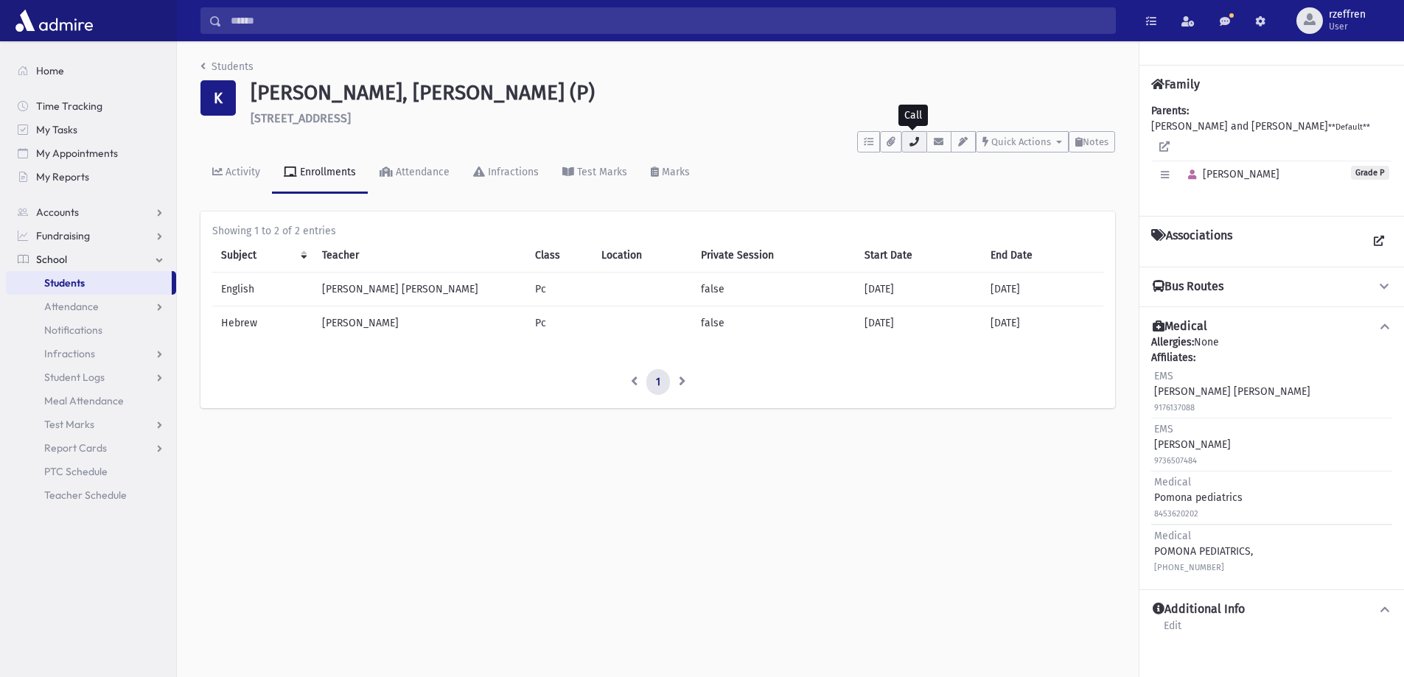
click at [908, 140] on icon "button" at bounding box center [914, 142] width 12 height 10
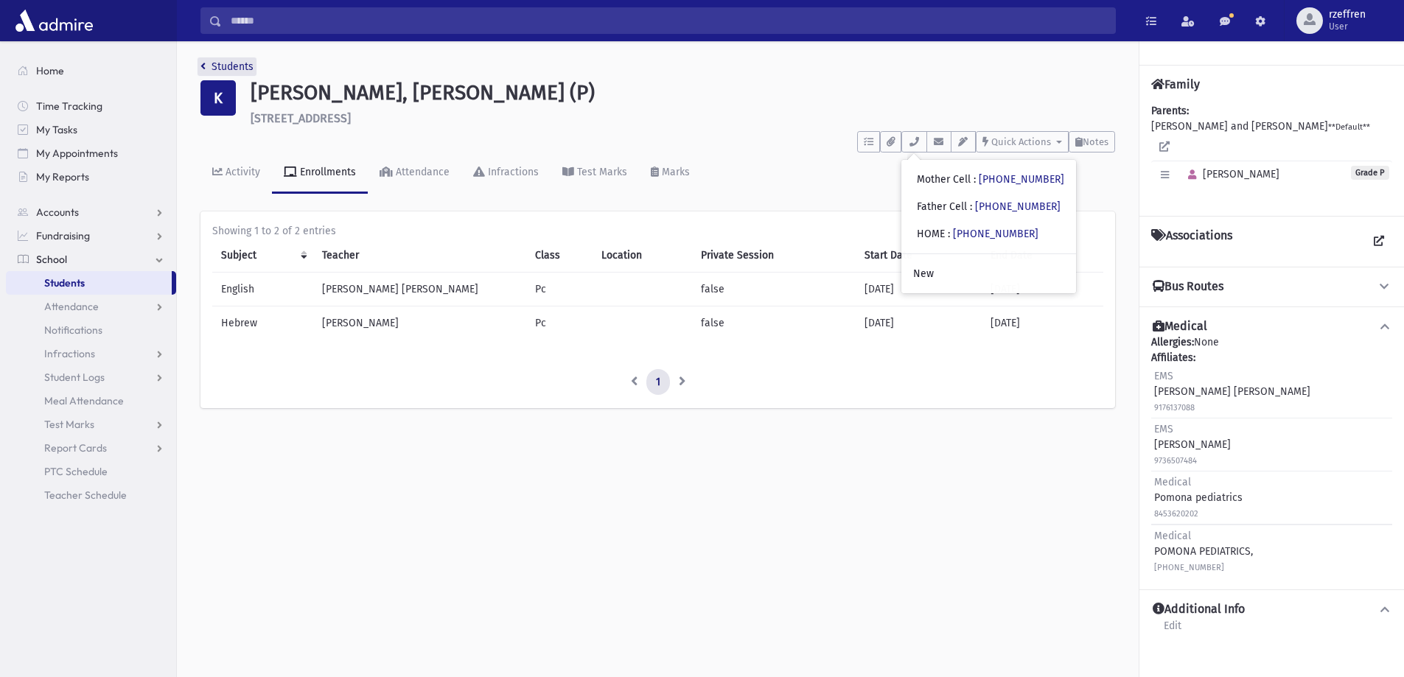
click at [244, 68] on link "Students" at bounding box center [227, 66] width 53 height 13
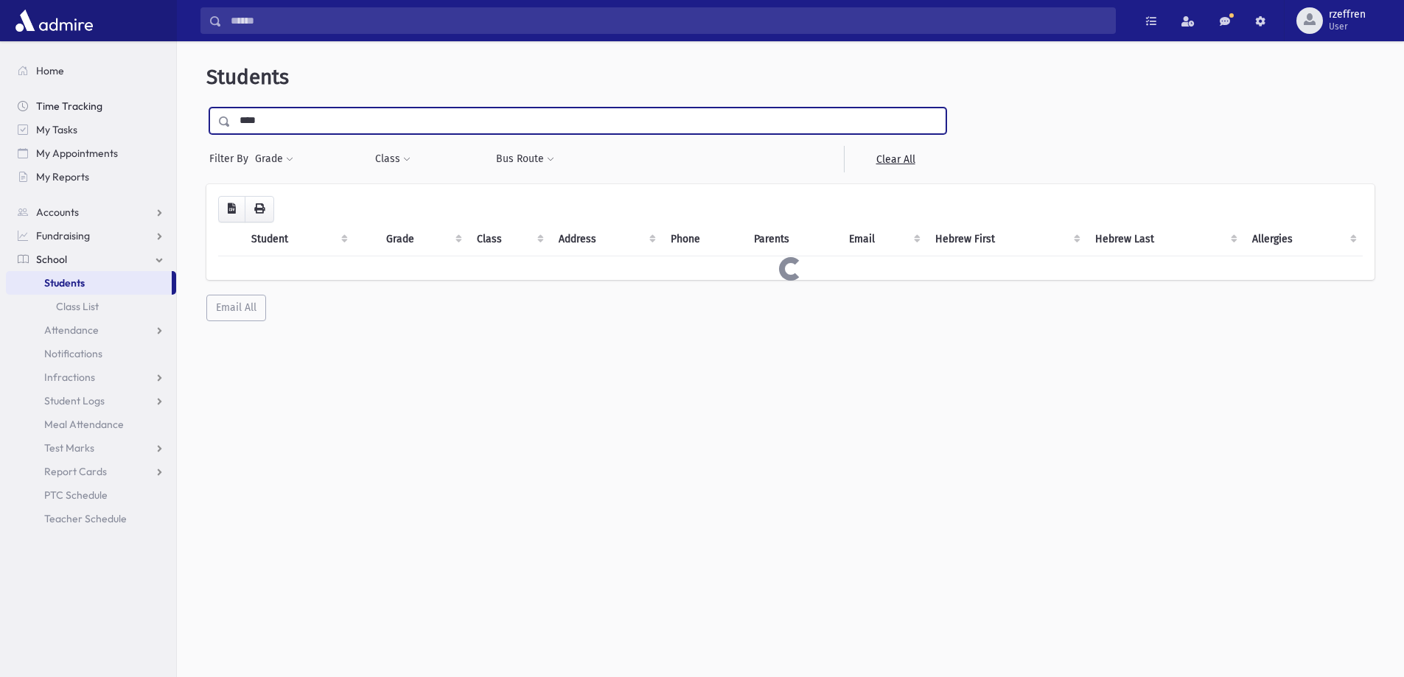
drag, startPoint x: 300, startPoint y: 127, endPoint x: 107, endPoint y: 111, distance: 193.8
click at [115, 111] on div "Search Results All Accounts" at bounding box center [702, 358] width 1404 height 717
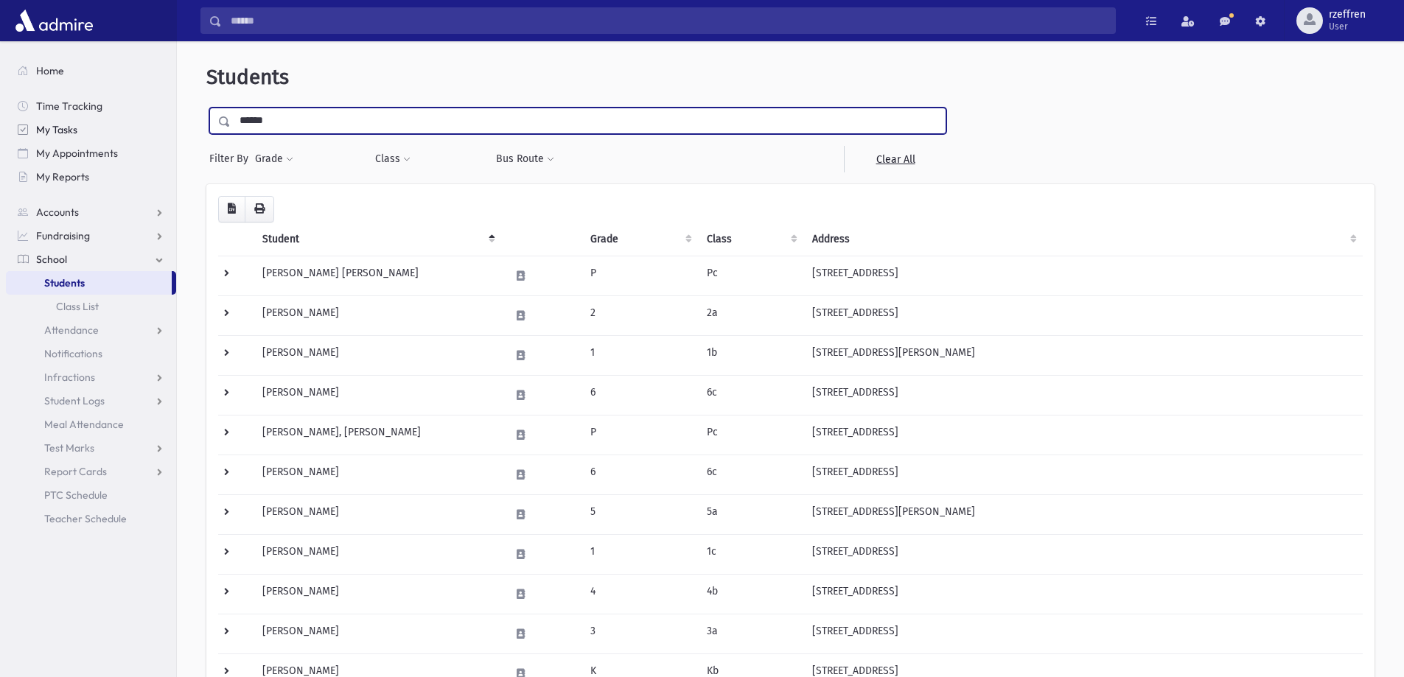
type input "******"
click at [206, 108] on input "submit" at bounding box center [226, 118] width 41 height 20
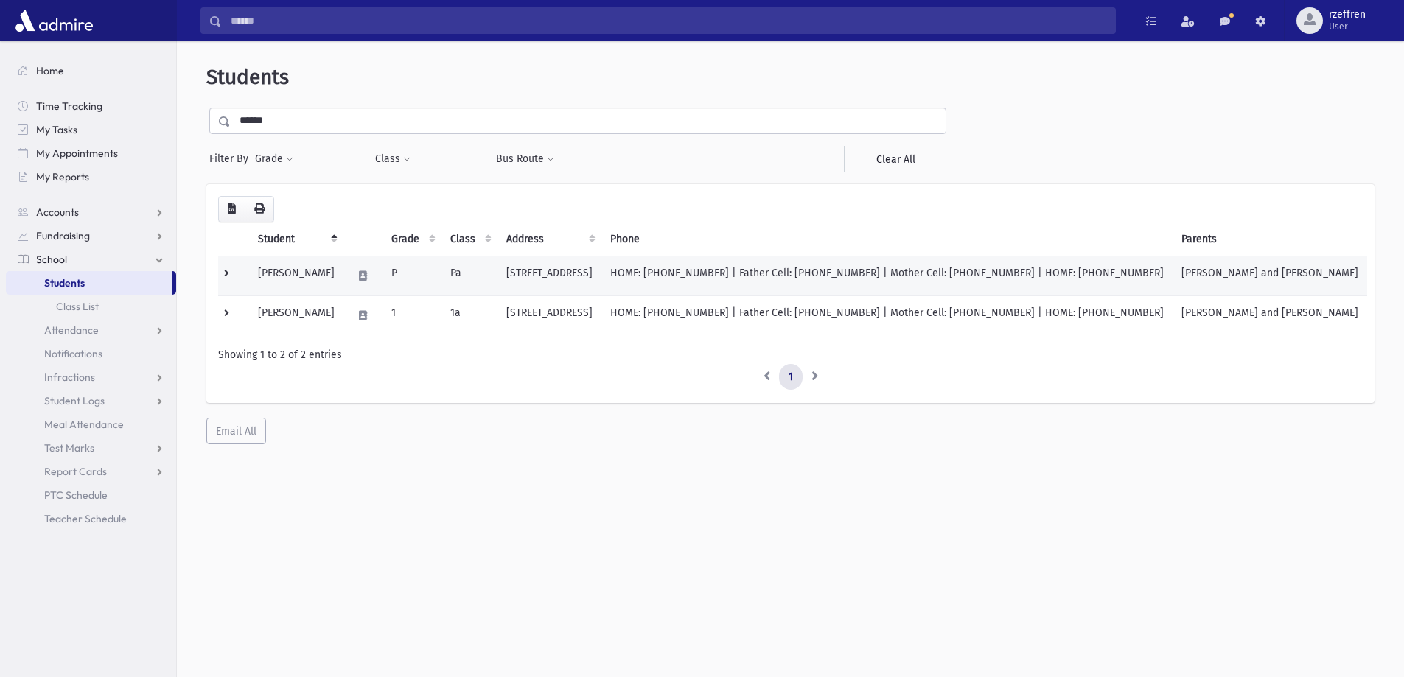
click at [432, 276] on td "P" at bounding box center [412, 276] width 59 height 40
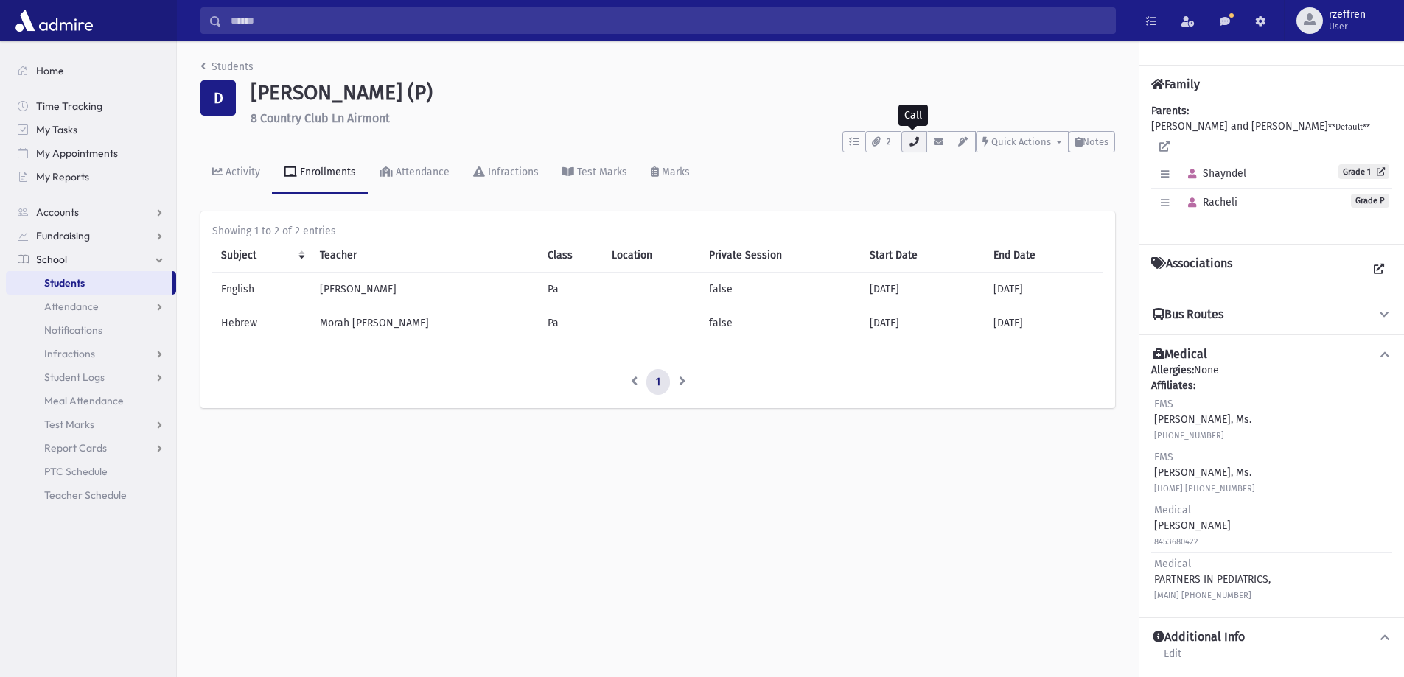
click at [911, 142] on icon "button" at bounding box center [914, 142] width 12 height 10
